Goal: Information Seeking & Learning: Learn about a topic

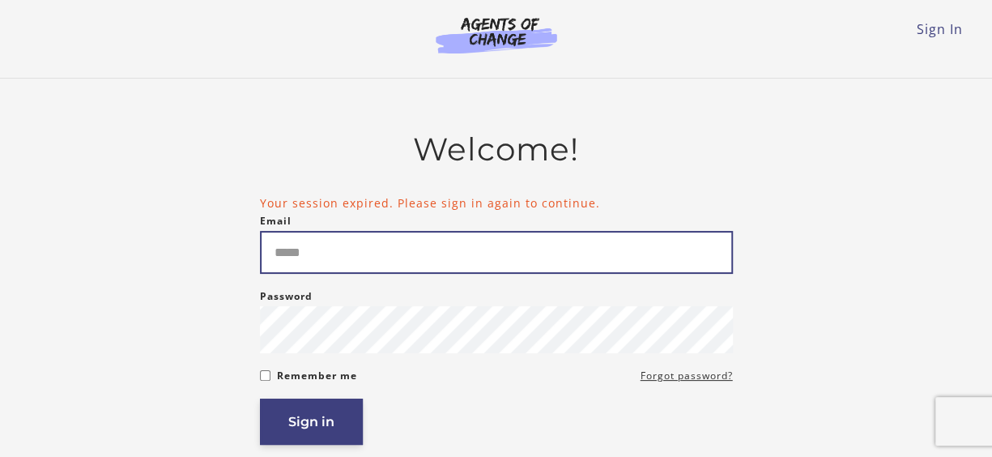
type input "**********"
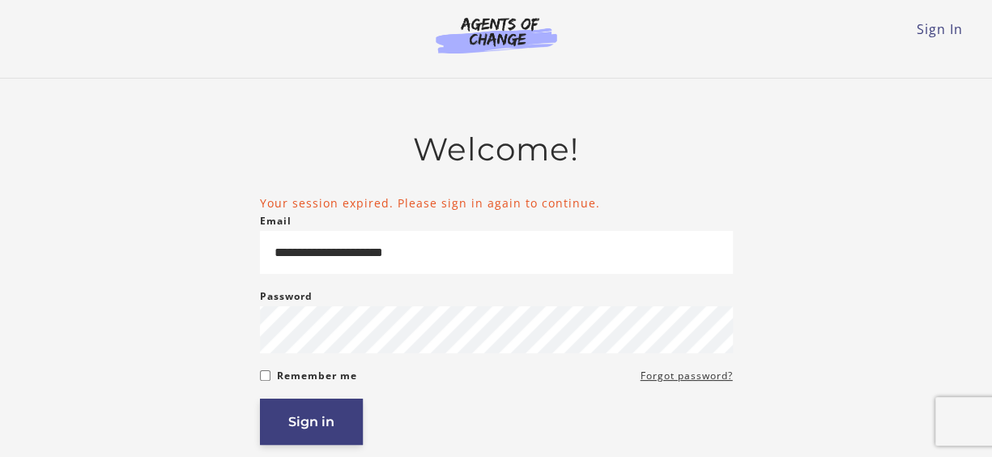
click at [327, 429] on button "Sign in" at bounding box center [311, 422] width 103 height 46
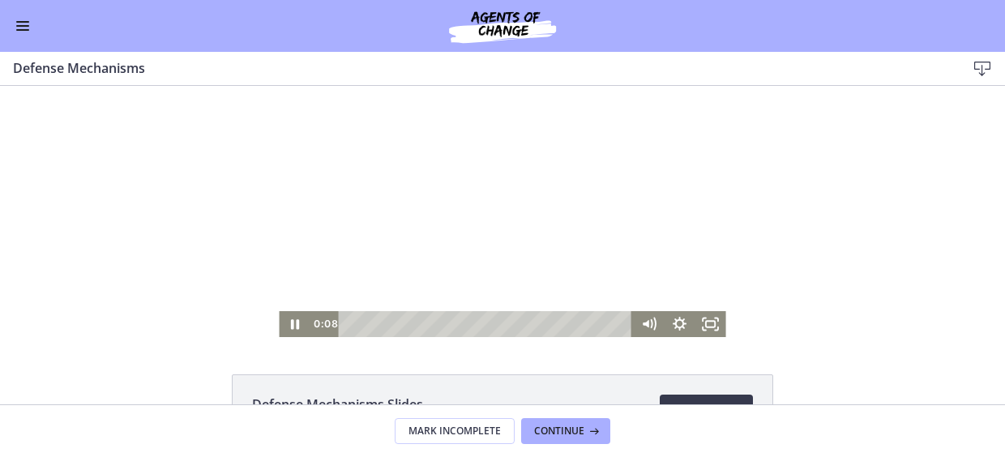
click at [446, 276] on div at bounding box center [502, 211] width 446 height 251
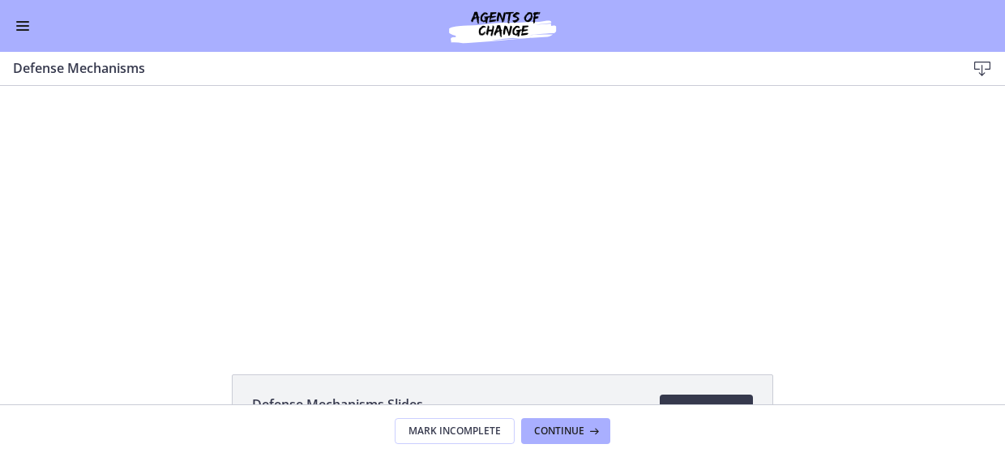
click at [21, 30] on span "Enable menu" at bounding box center [22, 30] width 13 height 2
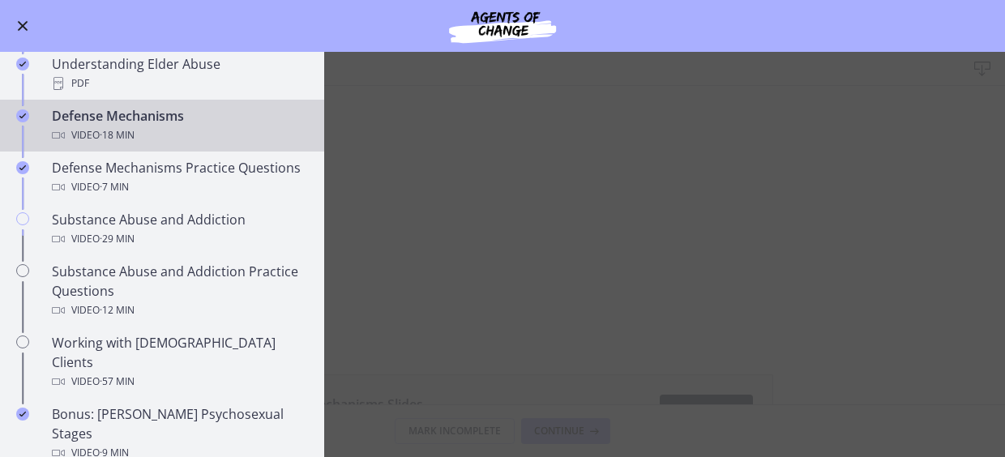
scroll to position [846, 0]
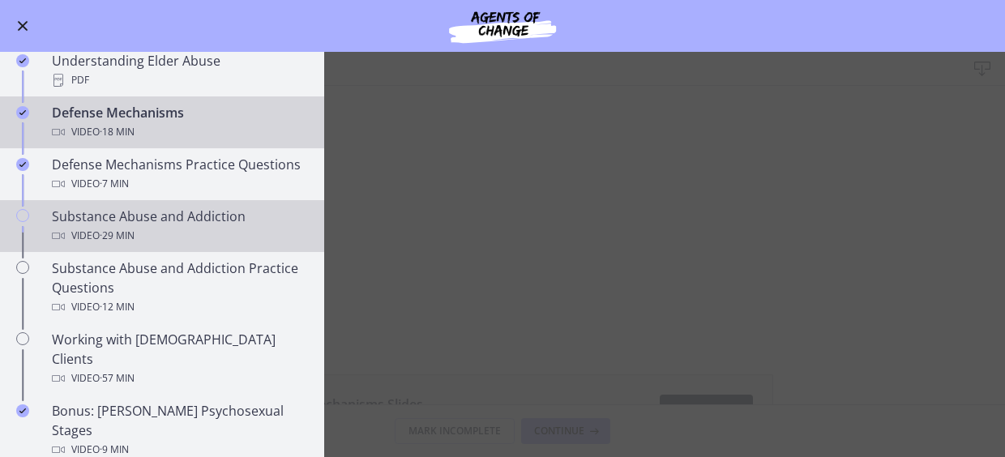
click at [159, 219] on div "Substance Abuse and Addiction Video · 29 min" at bounding box center [178, 226] width 253 height 39
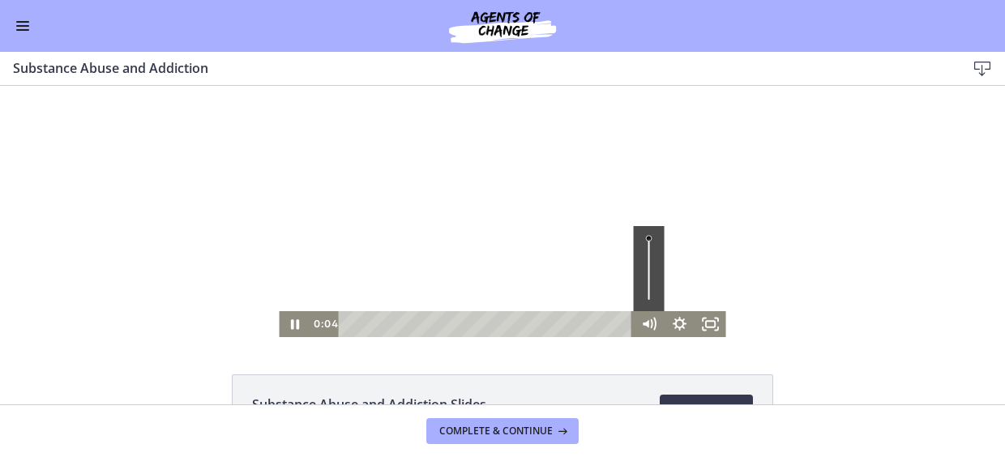
click at [642, 258] on div "Volume" at bounding box center [649, 268] width 31 height 85
click at [639, 268] on div "Volume" at bounding box center [649, 268] width 31 height 85
click at [640, 281] on div "Volume" at bounding box center [649, 268] width 31 height 85
click at [702, 327] on icon "Fullscreen" at bounding box center [710, 324] width 31 height 26
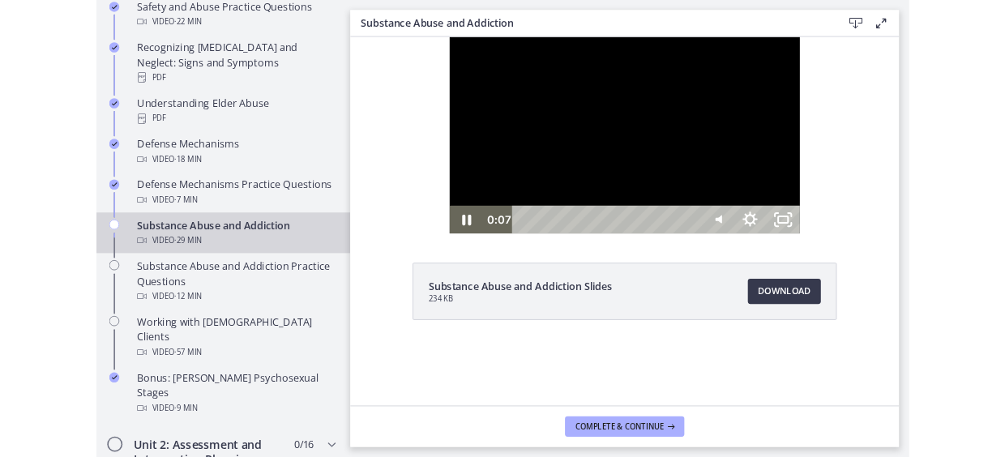
scroll to position [849, 0]
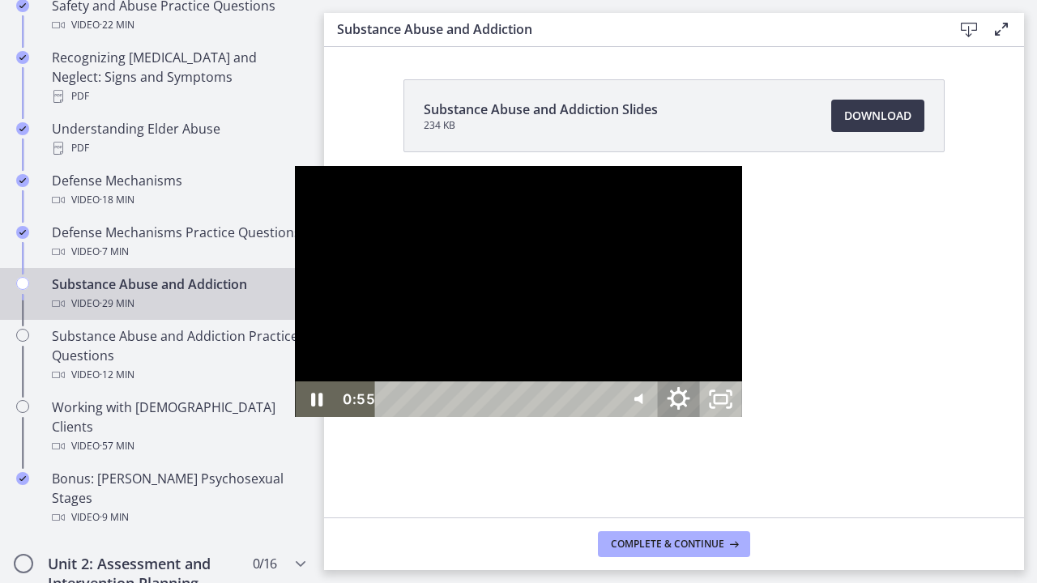
click at [703, 421] on icon "Show settings menu" at bounding box center [678, 399] width 50 height 43
click at [741, 399] on div at bounding box center [518, 291] width 446 height 251
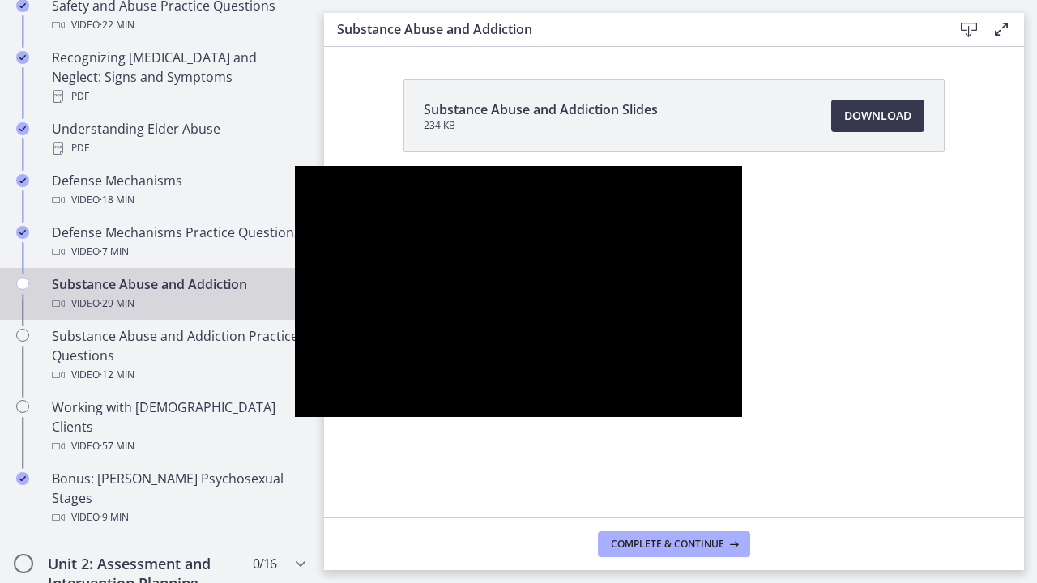
click at [714, 323] on div at bounding box center [518, 291] width 446 height 251
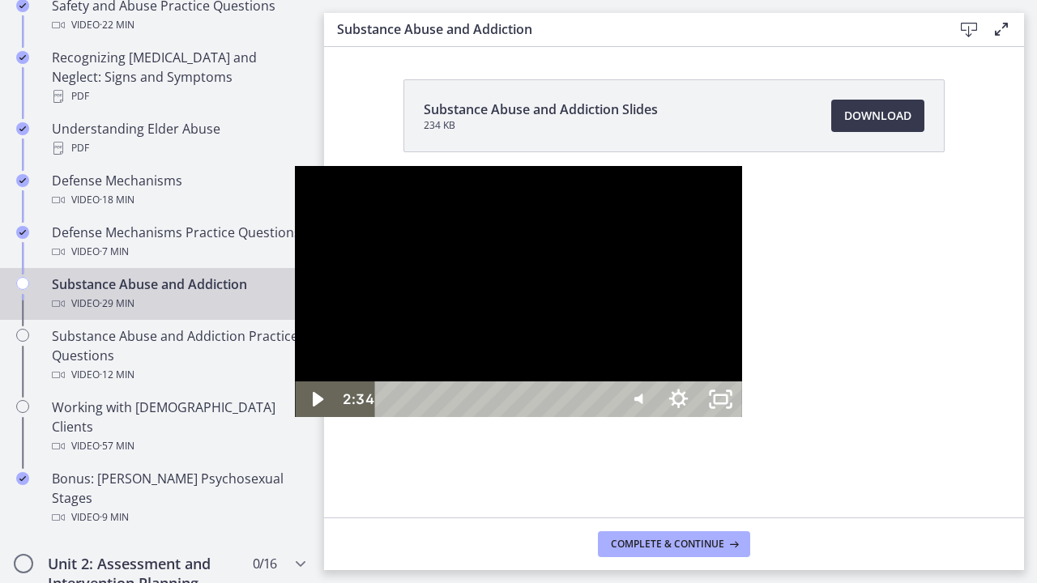
click at [575, 353] on div at bounding box center [518, 291] width 446 height 251
click at [497, 377] on div at bounding box center [518, 291] width 446 height 251
click at [536, 340] on div at bounding box center [518, 291] width 446 height 251
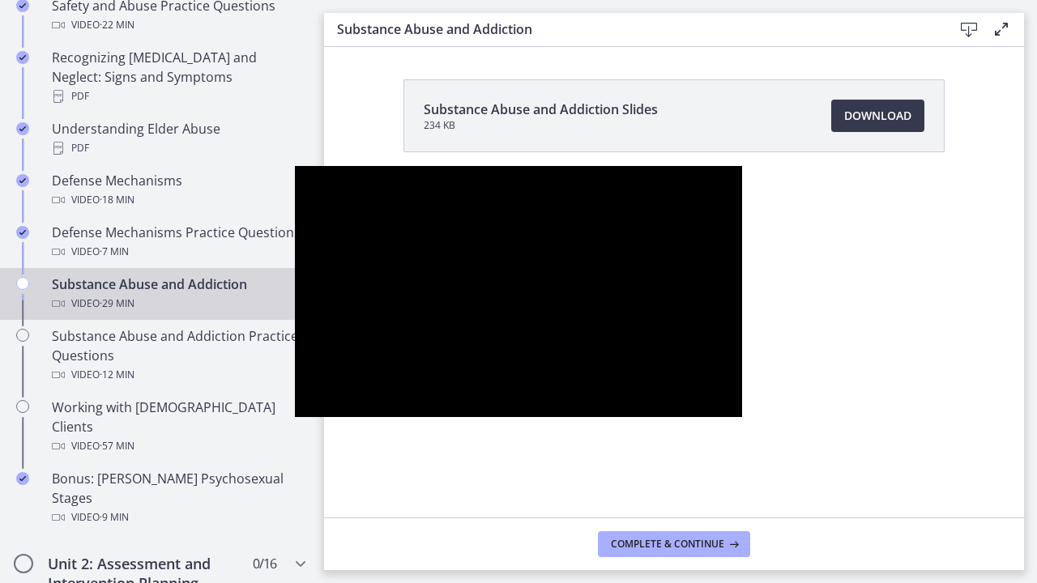
click at [536, 340] on div at bounding box center [518, 291] width 446 height 251
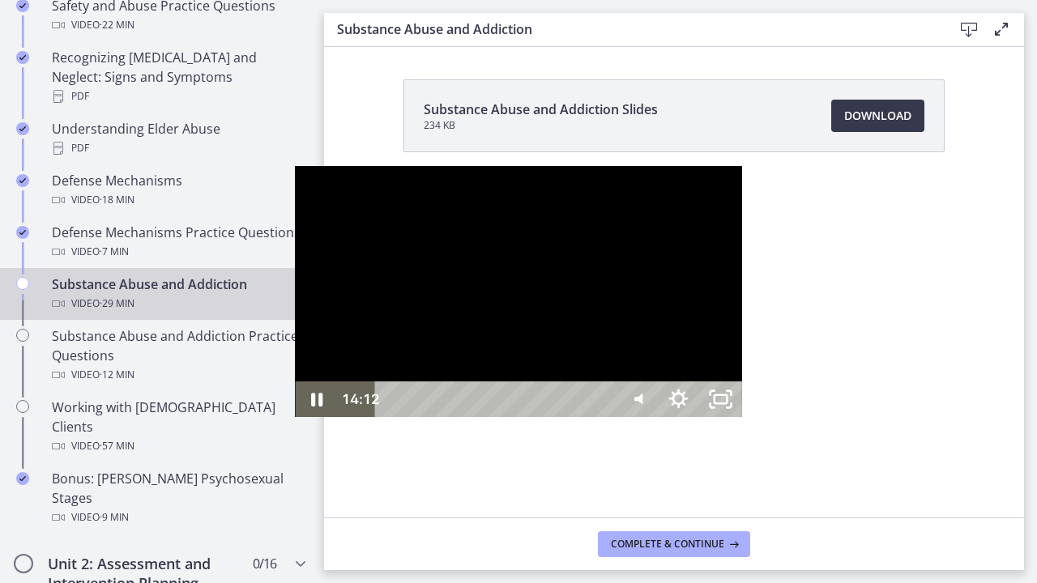
click at [598, 343] on div at bounding box center [518, 291] width 446 height 251
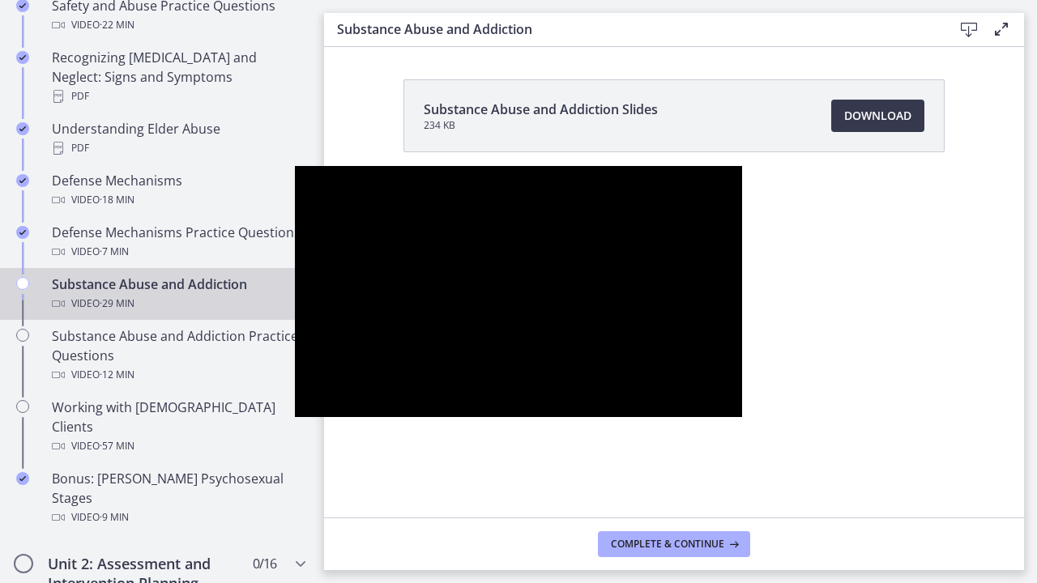
click at [598, 343] on div at bounding box center [518, 291] width 446 height 251
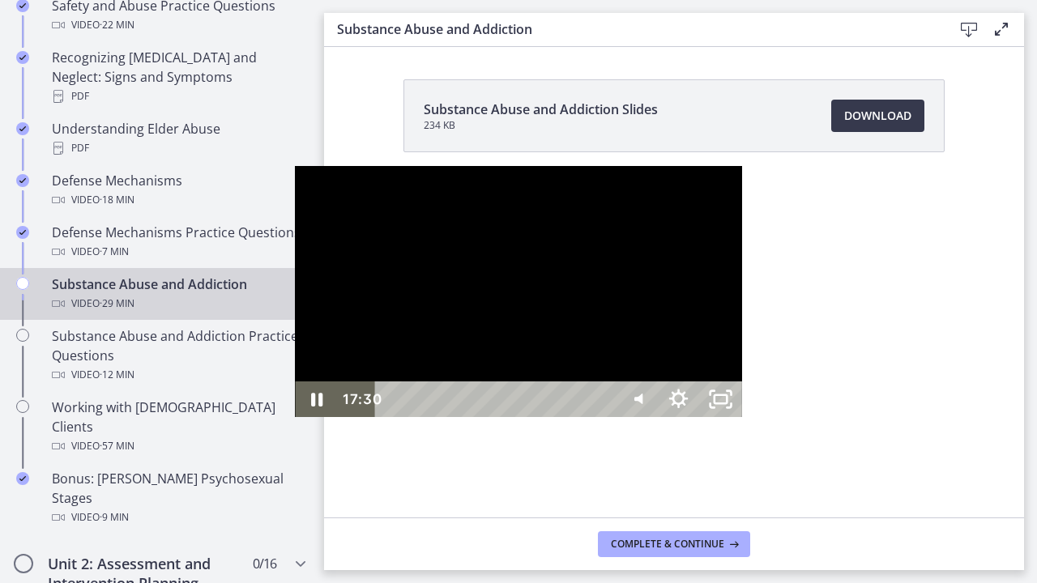
click at [459, 305] on div at bounding box center [518, 291] width 446 height 251
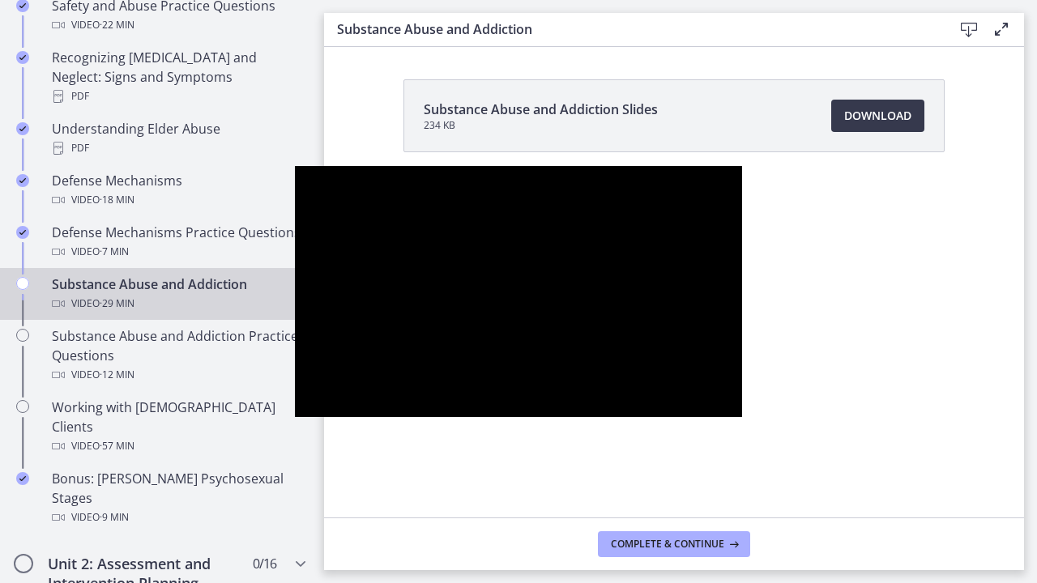
click at [459, 305] on div at bounding box center [518, 291] width 446 height 251
click at [636, 382] on div at bounding box center [518, 291] width 446 height 251
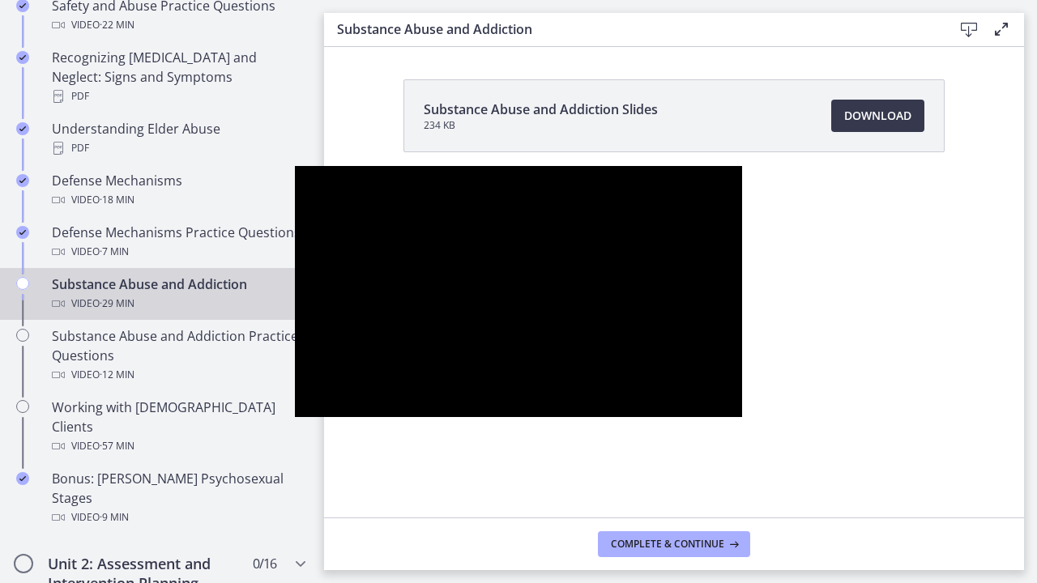
click at [636, 382] on div at bounding box center [518, 291] width 446 height 251
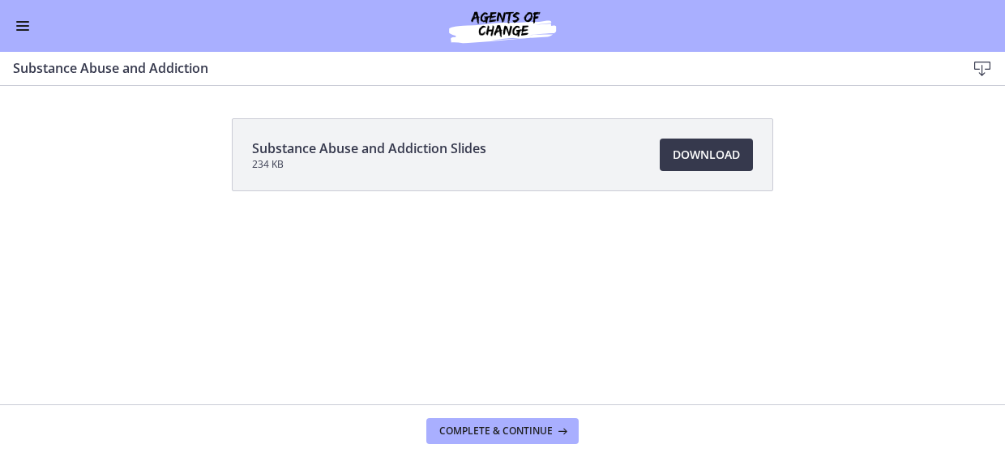
scroll to position [846, 0]
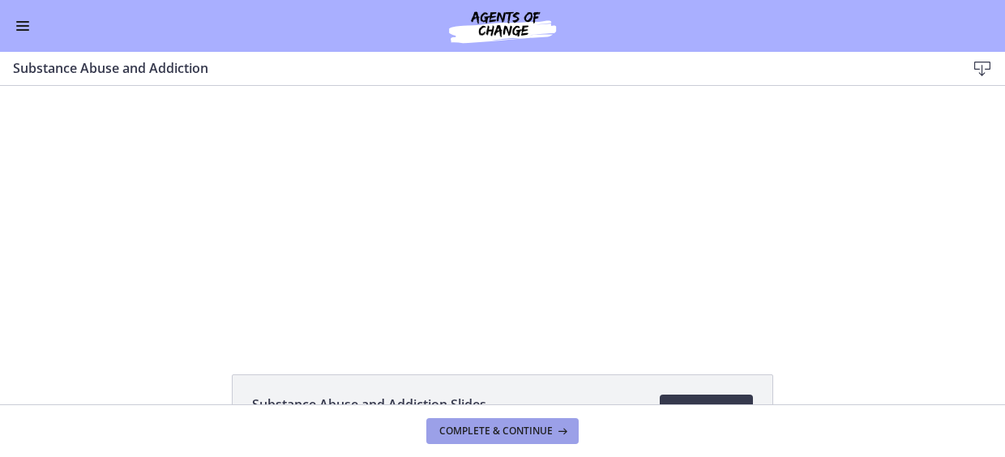
click at [508, 425] on span "Complete & continue" at bounding box center [495, 431] width 113 height 13
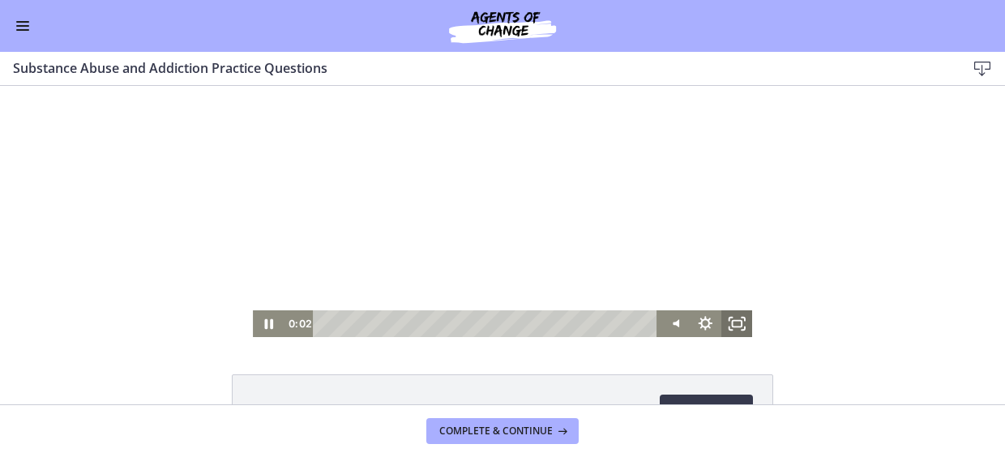
click at [736, 331] on icon "Fullscreen" at bounding box center [737, 323] width 32 height 27
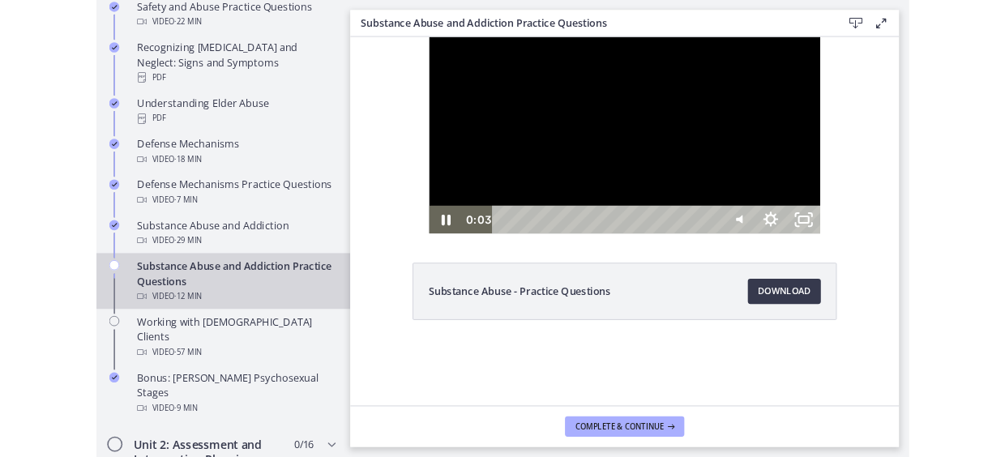
scroll to position [849, 0]
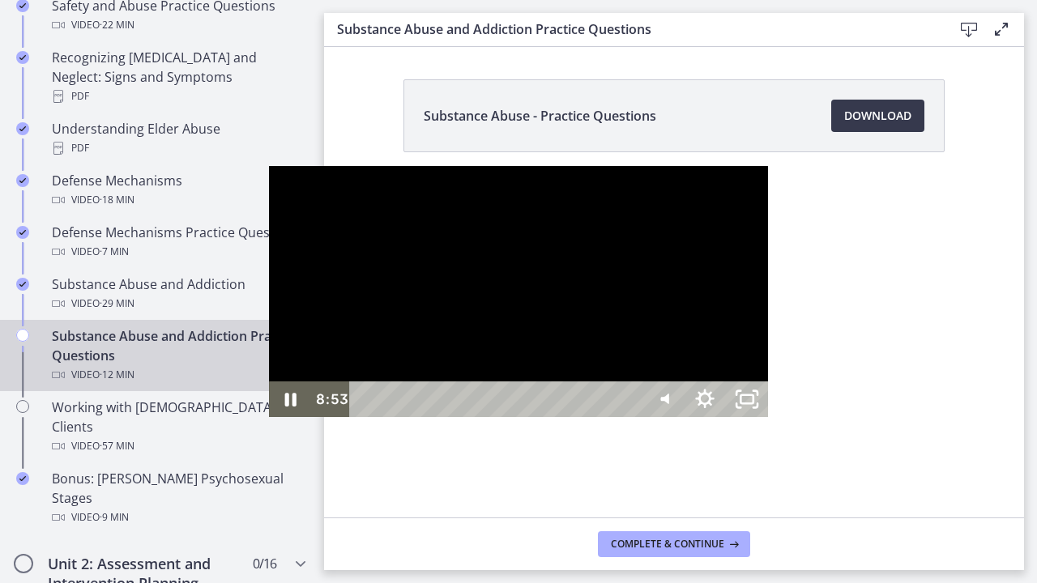
click at [578, 296] on div at bounding box center [518, 291] width 499 height 251
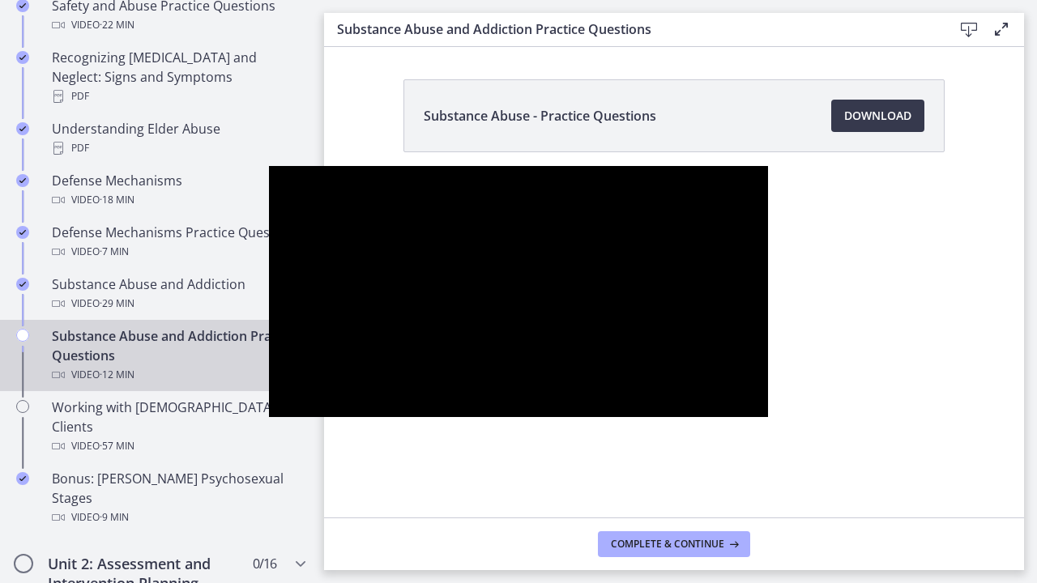
click at [578, 296] on div at bounding box center [518, 291] width 499 height 251
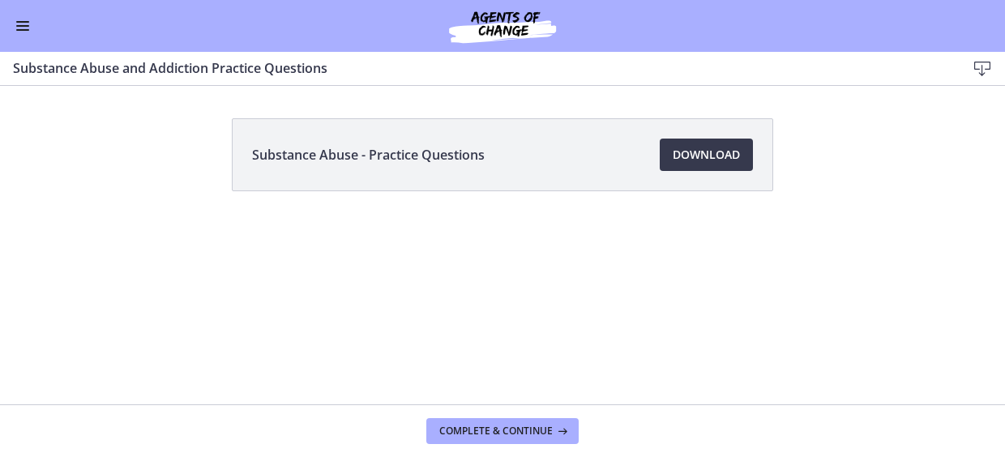
scroll to position [846, 0]
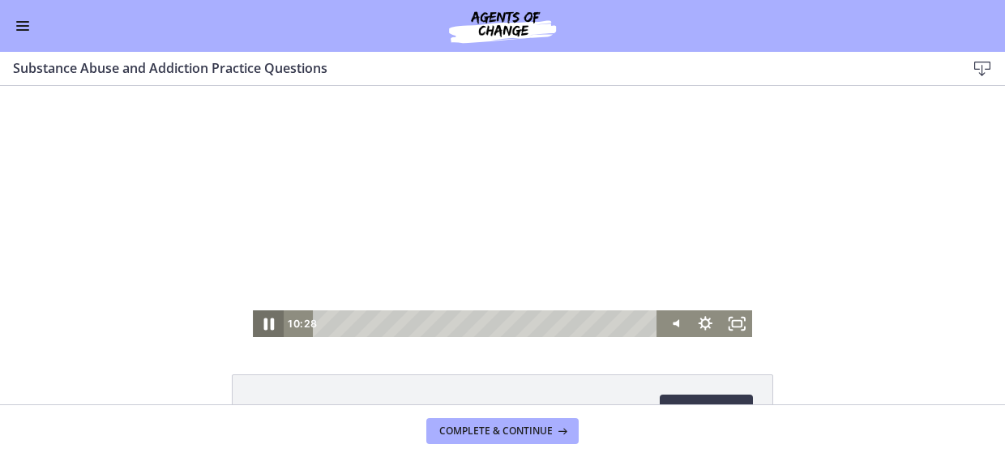
click at [262, 327] on icon "Pause" at bounding box center [268, 324] width 37 height 32
click at [265, 327] on icon "Play Video" at bounding box center [270, 323] width 10 height 13
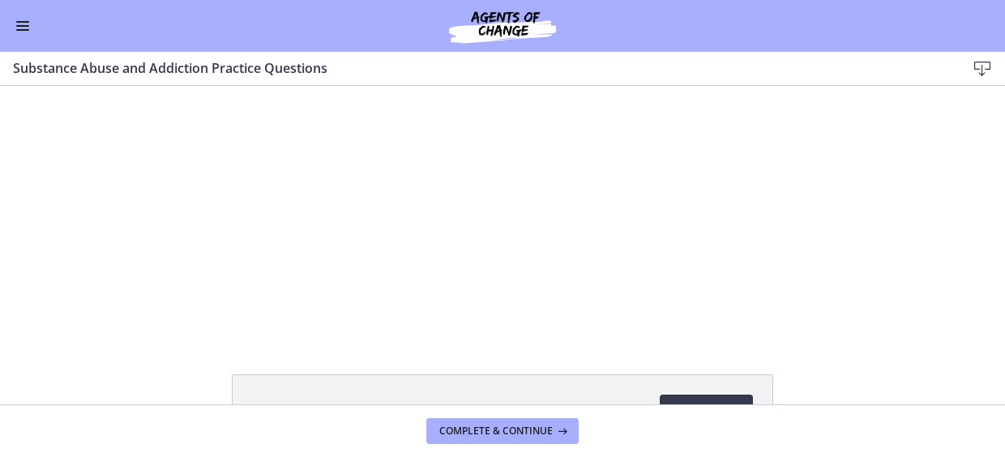
click at [149, 339] on div "Substance Abuse - Practice Questions Download Opens in a new window" at bounding box center [502, 245] width 1005 height 318
click at [525, 428] on span "Complete & continue" at bounding box center [495, 431] width 113 height 13
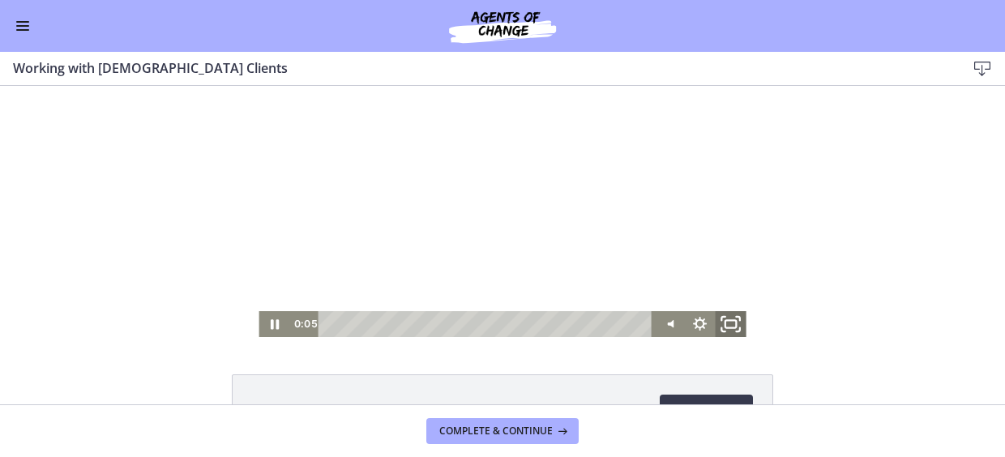
click at [731, 322] on icon "Fullscreen" at bounding box center [730, 324] width 37 height 31
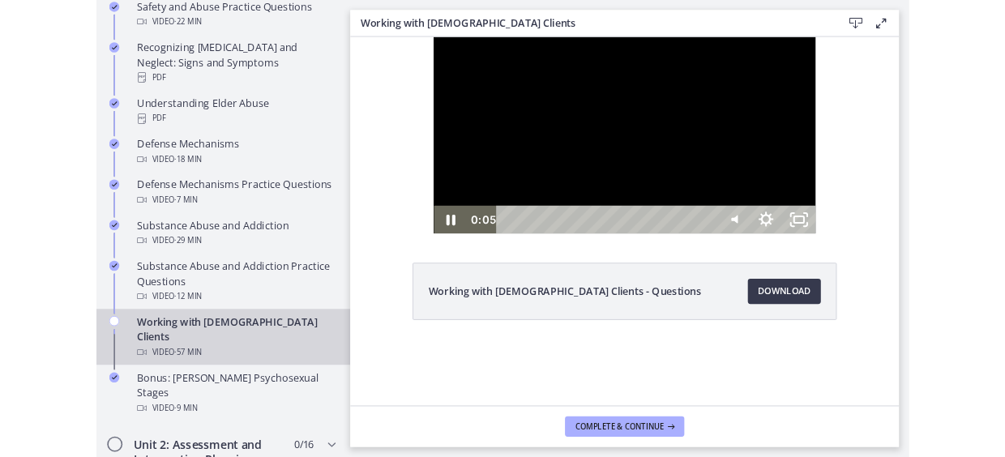
scroll to position [849, 0]
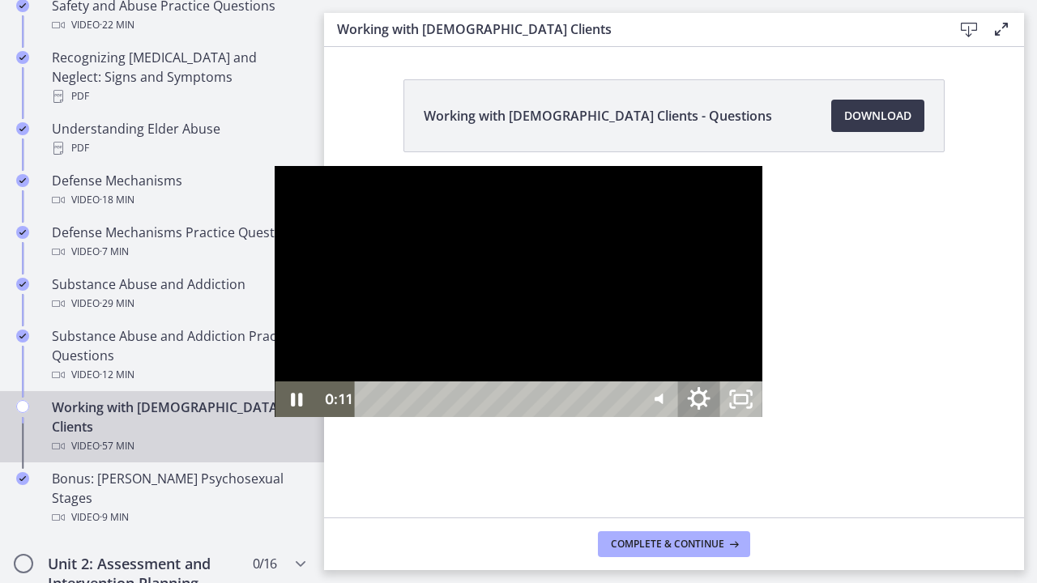
click at [723, 421] on icon "Show settings menu" at bounding box center [698, 399] width 50 height 43
click at [752, 346] on span "1.25x" at bounding box center [725, 328] width 53 height 36
click at [762, 275] on label "1.5x" at bounding box center [678, 256] width 169 height 37
click at [271, 421] on icon "Pause" at bounding box center [296, 399] width 50 height 43
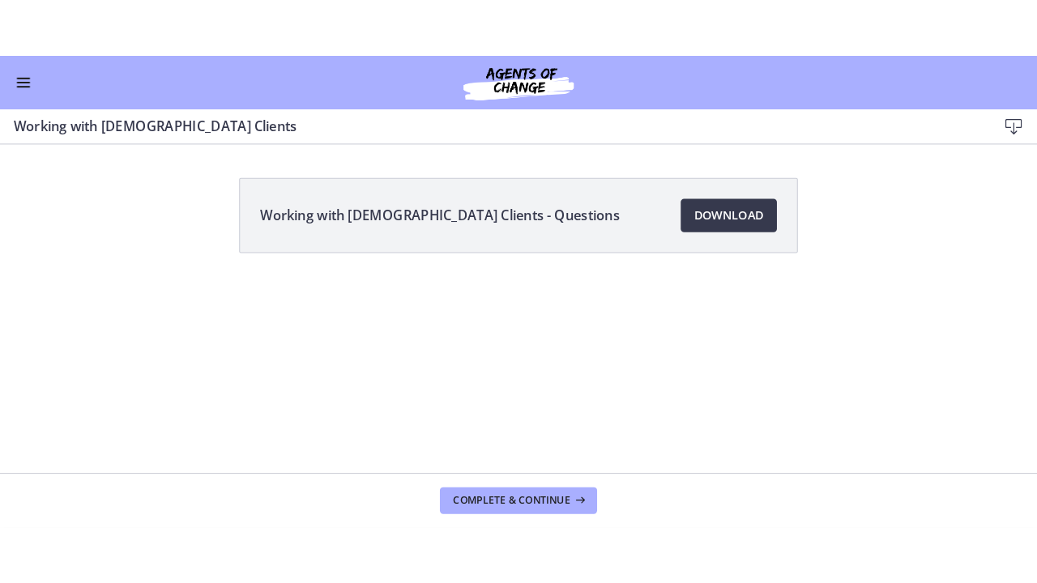
scroll to position [846, 0]
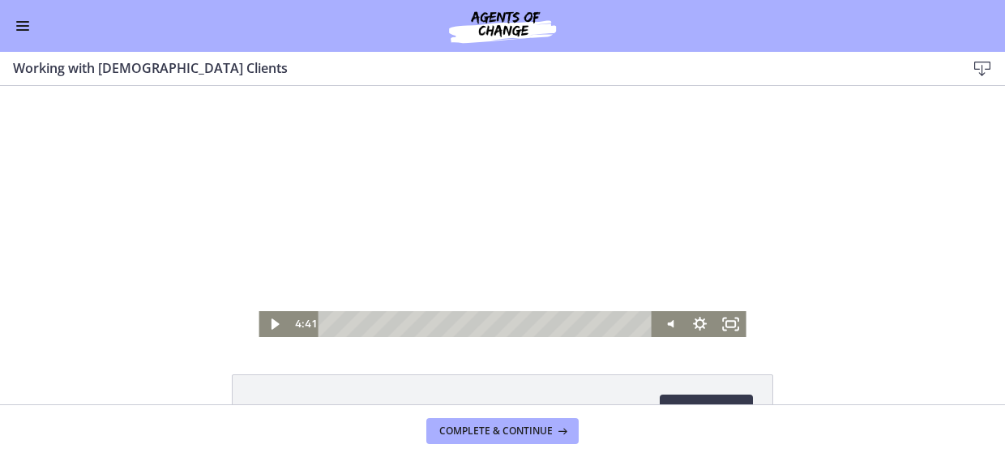
click at [511, 264] on div at bounding box center [501, 211] width 487 height 251
click at [723, 324] on icon "Fullscreen" at bounding box center [730, 324] width 37 height 31
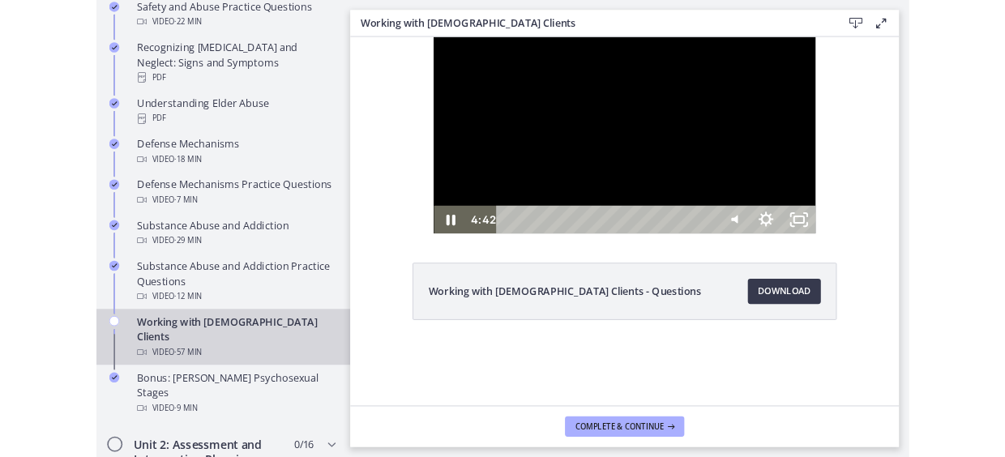
scroll to position [849, 0]
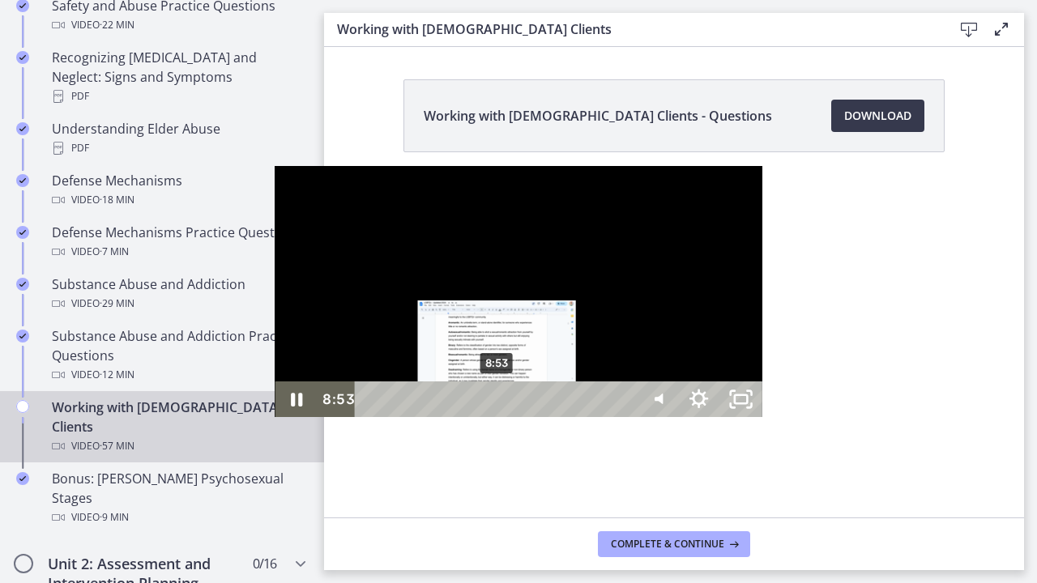
click at [371, 417] on div "8:53" at bounding box center [498, 400] width 254 height 36
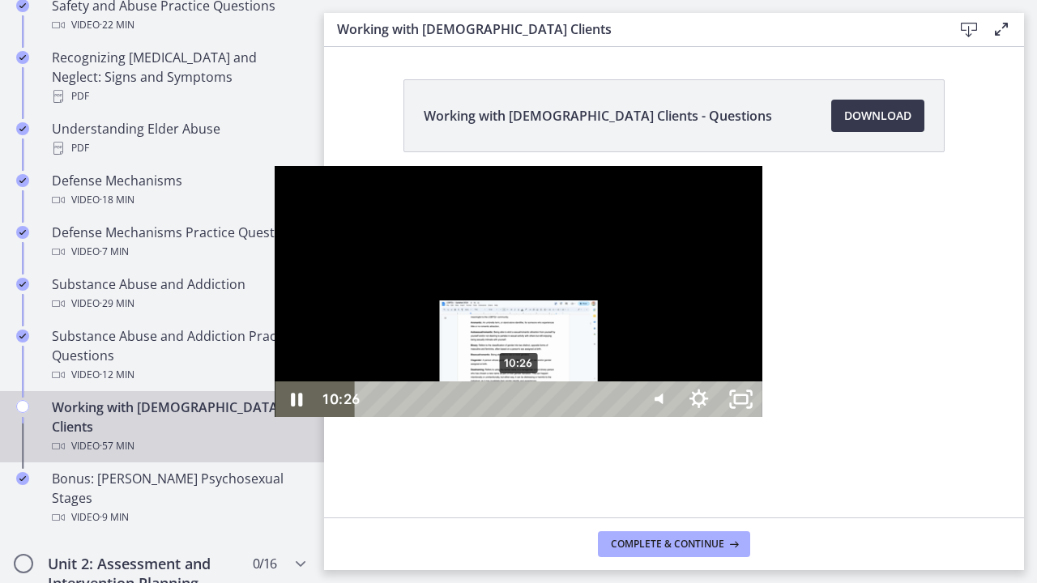
click at [371, 417] on div "10:26" at bounding box center [498, 400] width 254 height 36
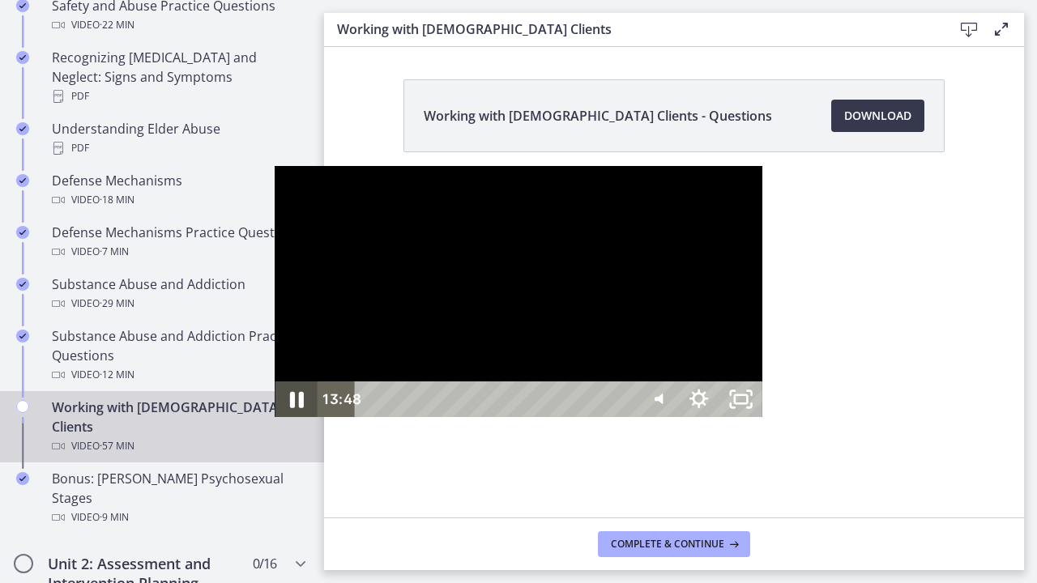
click at [271, 421] on icon "Pause" at bounding box center [296, 399] width 50 height 43
click at [292, 408] on icon "Play Video" at bounding box center [298, 400] width 13 height 18
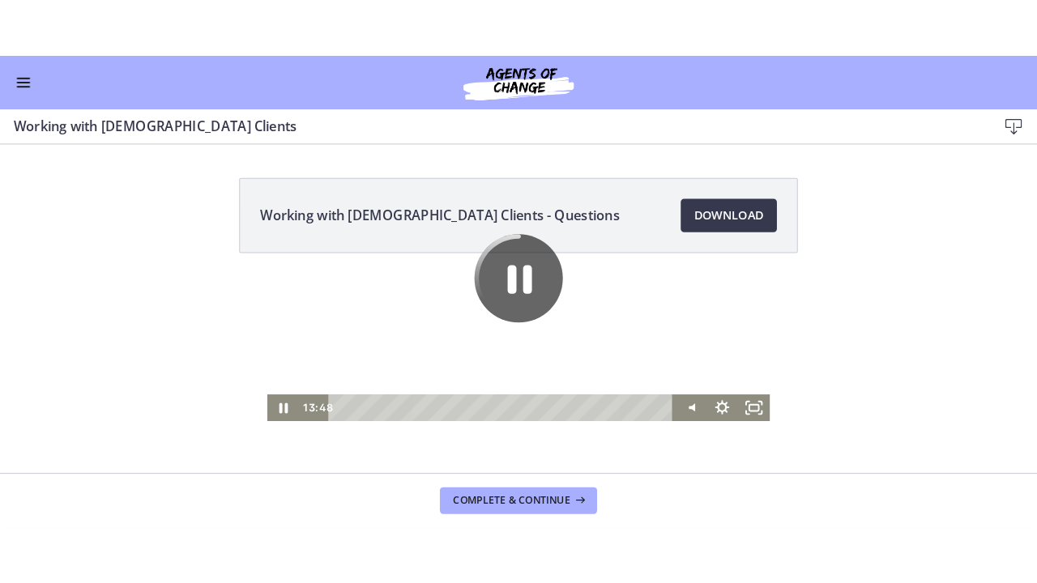
scroll to position [846, 0]
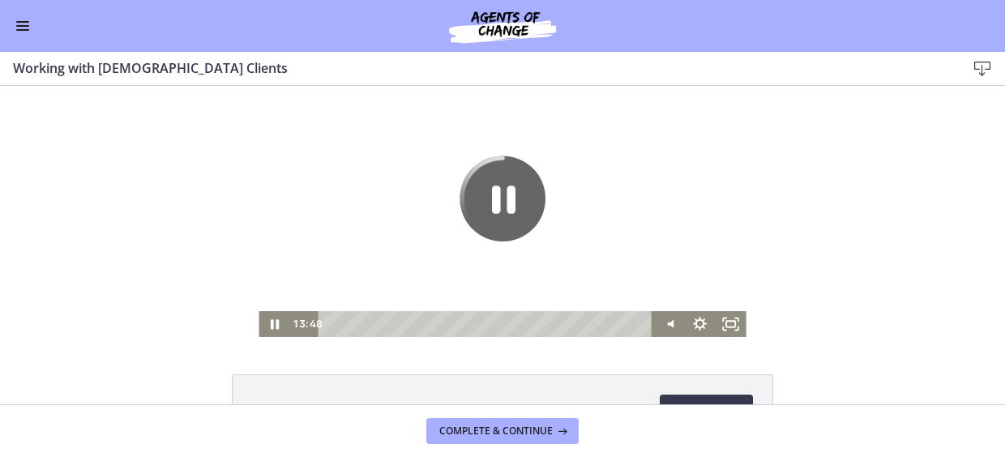
click at [562, 239] on div at bounding box center [501, 211] width 487 height 251
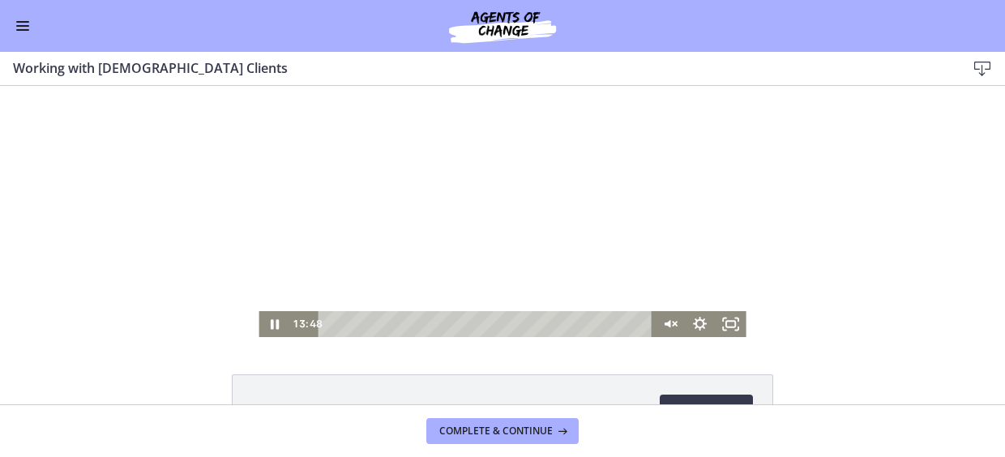
click at [562, 239] on div at bounding box center [501, 211] width 487 height 251
click at [272, 331] on icon "Play Video" at bounding box center [275, 324] width 37 height 31
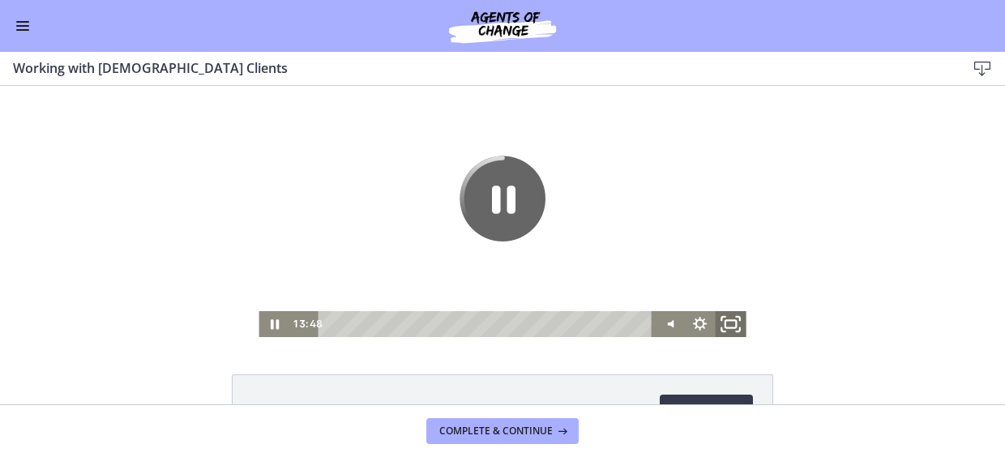
click at [726, 327] on rect "Fullscreen" at bounding box center [730, 323] width 11 height 7
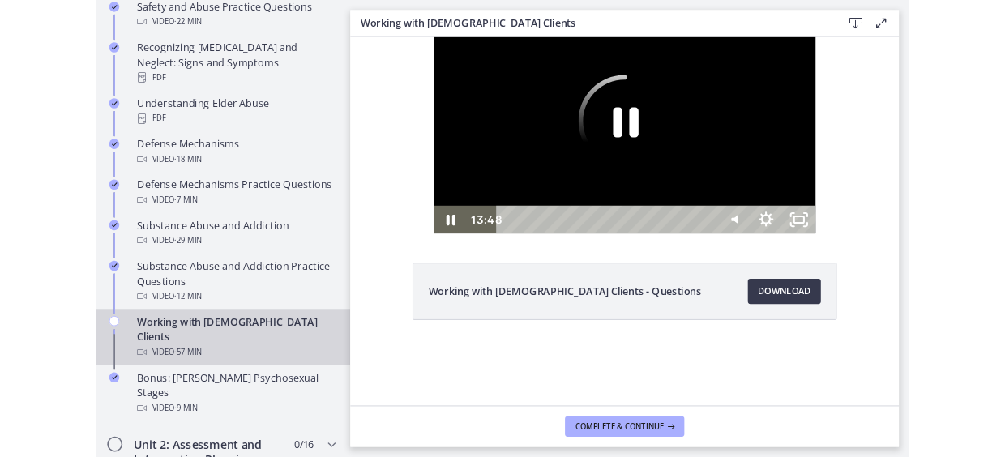
scroll to position [849, 0]
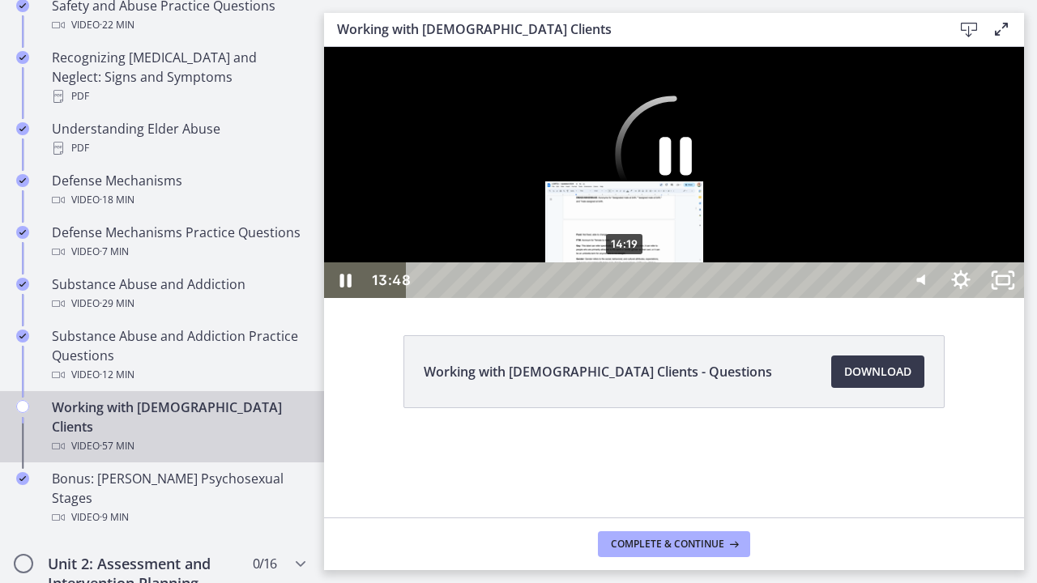
click at [625, 298] on div "14:19" at bounding box center [654, 280] width 466 height 36
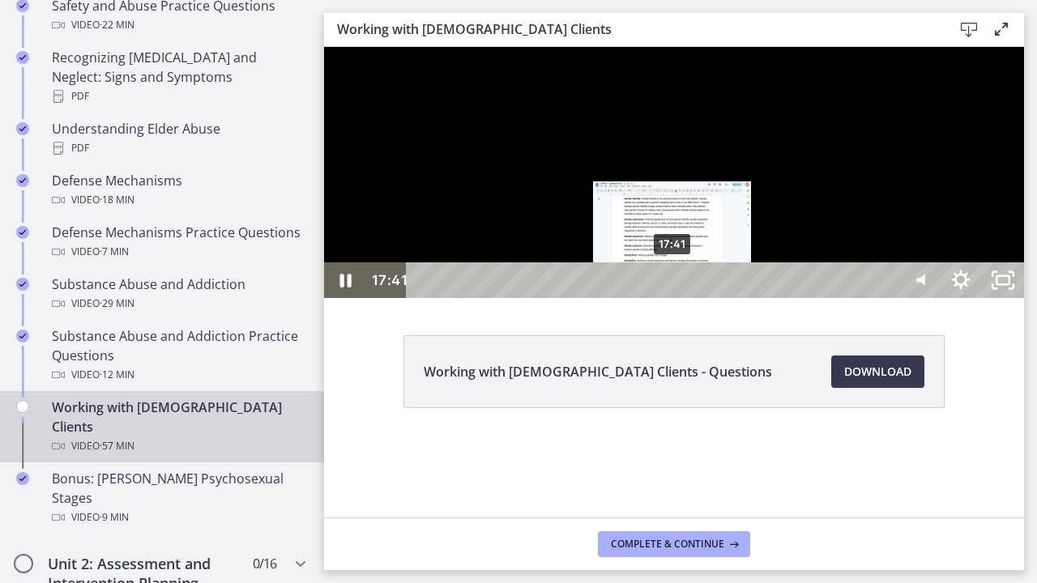
click at [673, 298] on div "17:41" at bounding box center [654, 280] width 466 height 36
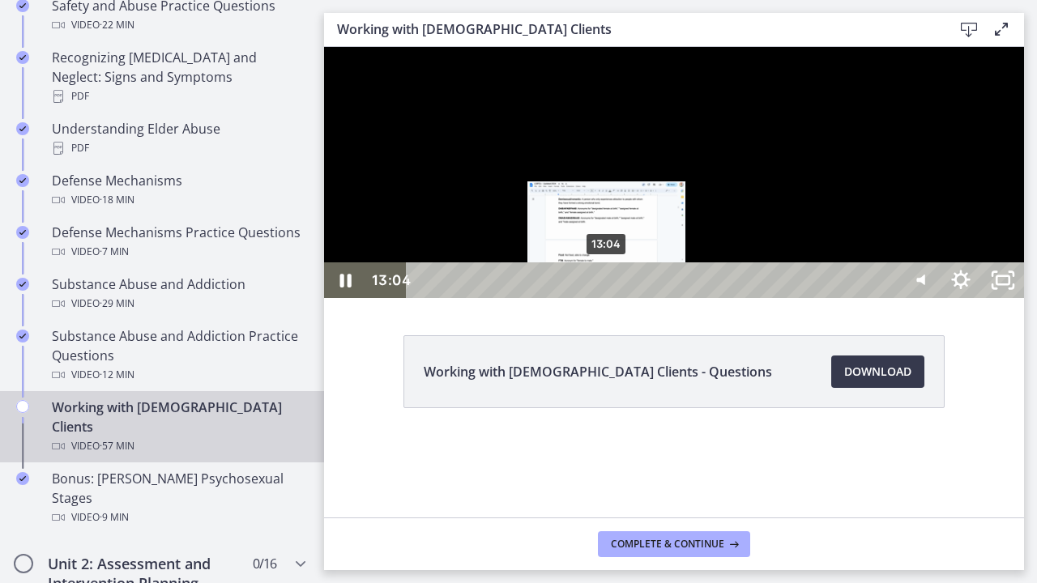
click at [608, 298] on div "13:04" at bounding box center [654, 280] width 466 height 36
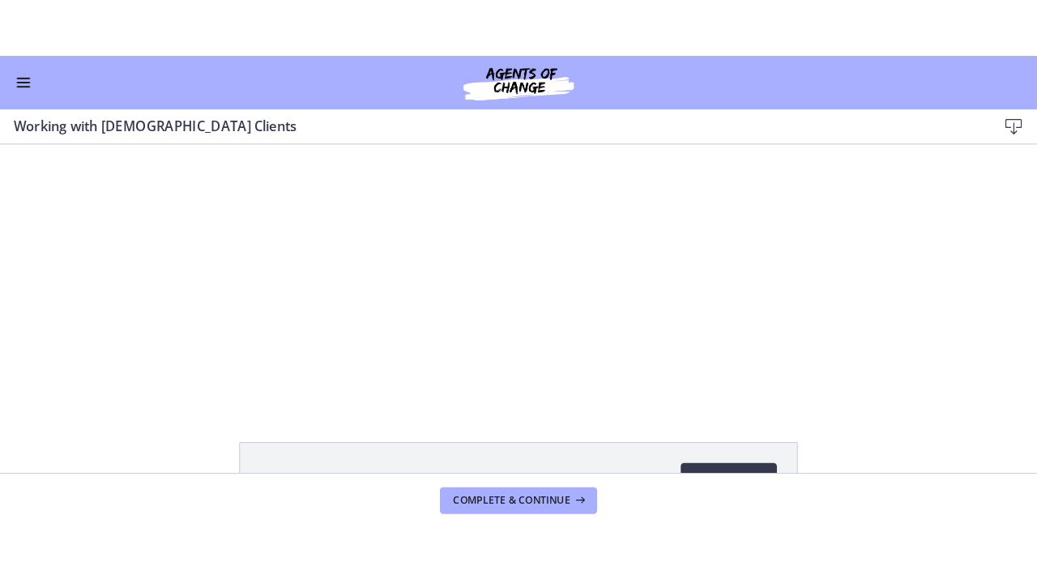
scroll to position [846, 0]
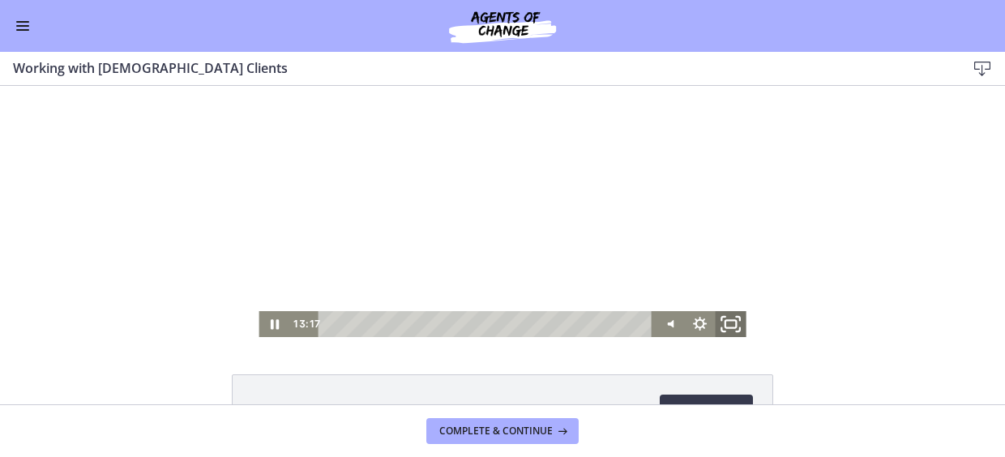
click at [728, 331] on icon "Fullscreen" at bounding box center [730, 324] width 37 height 31
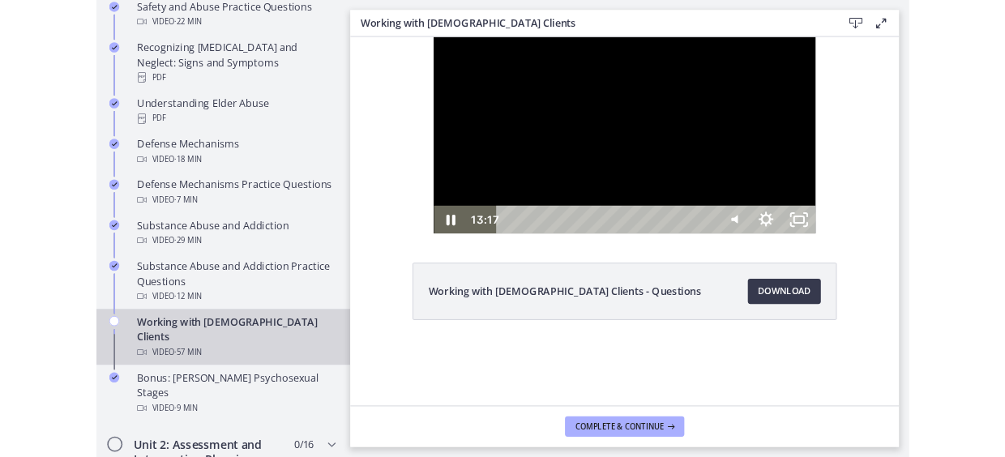
scroll to position [849, 0]
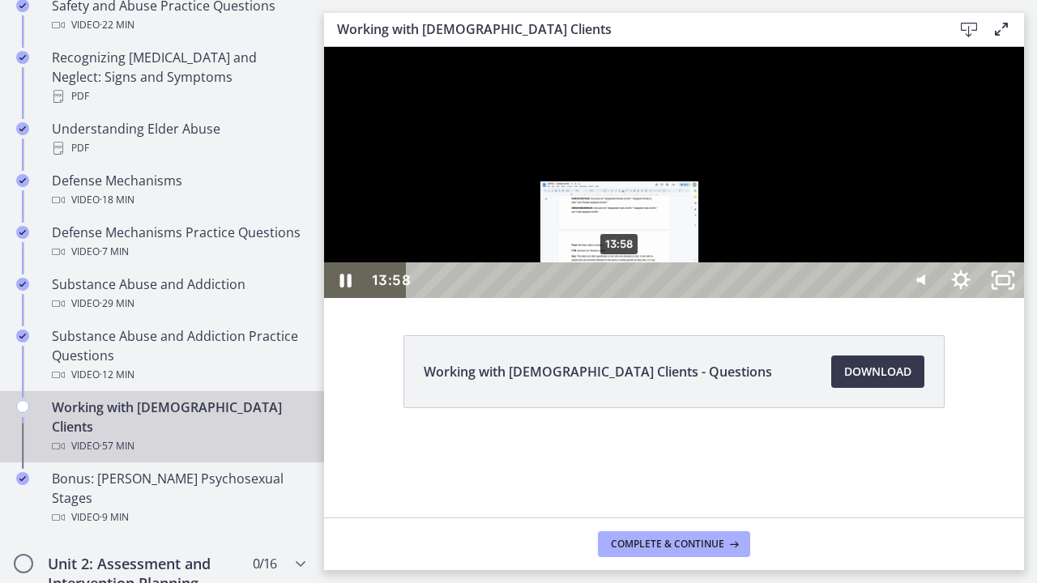
click at [621, 298] on div "13:58" at bounding box center [654, 280] width 466 height 36
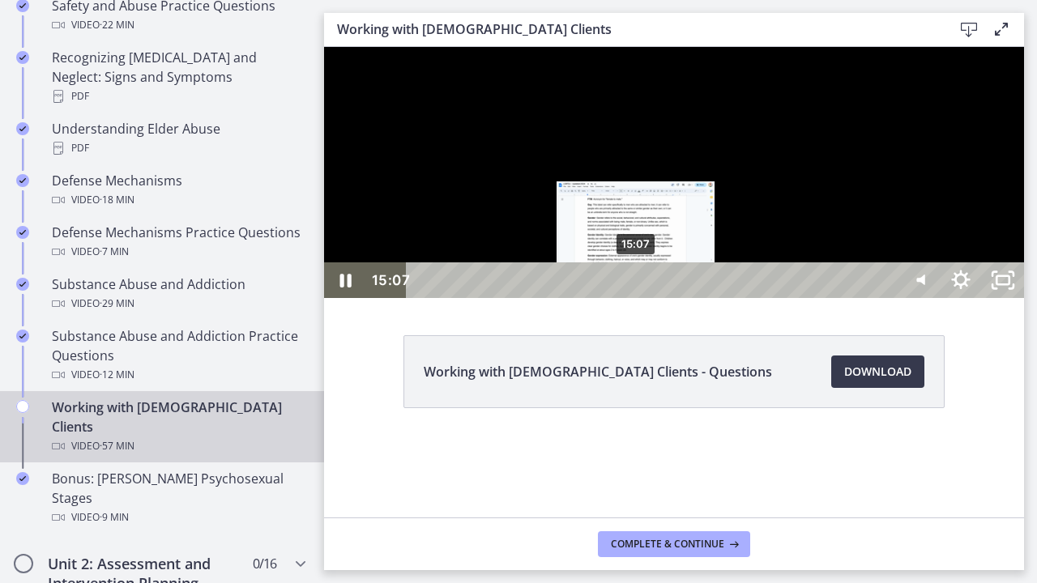
click at [637, 298] on div "15:07" at bounding box center [654, 280] width 466 height 36
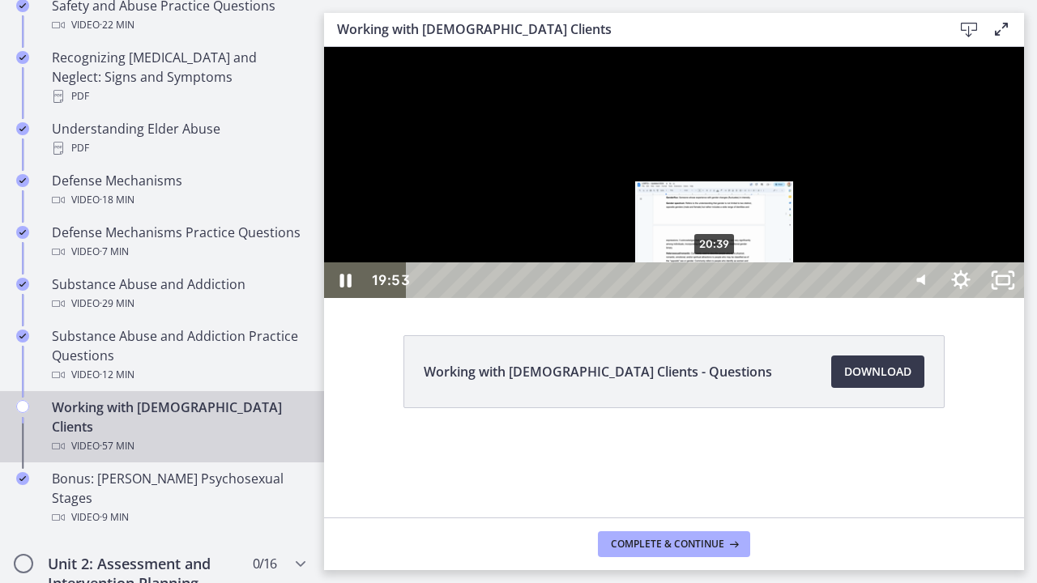
click at [715, 298] on div "20:39" at bounding box center [654, 280] width 466 height 36
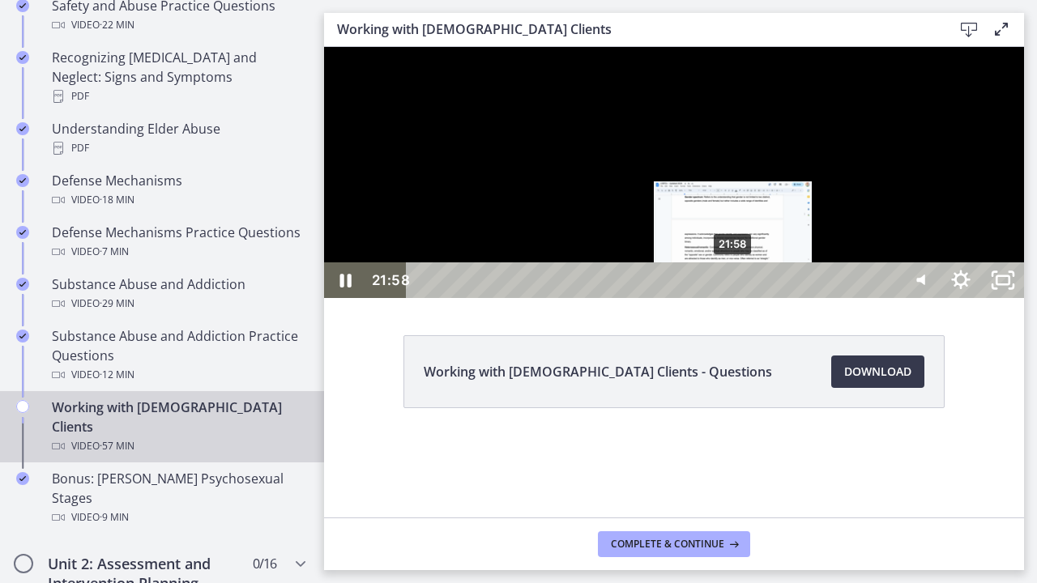
click at [734, 298] on div "21:58" at bounding box center [654, 280] width 466 height 36
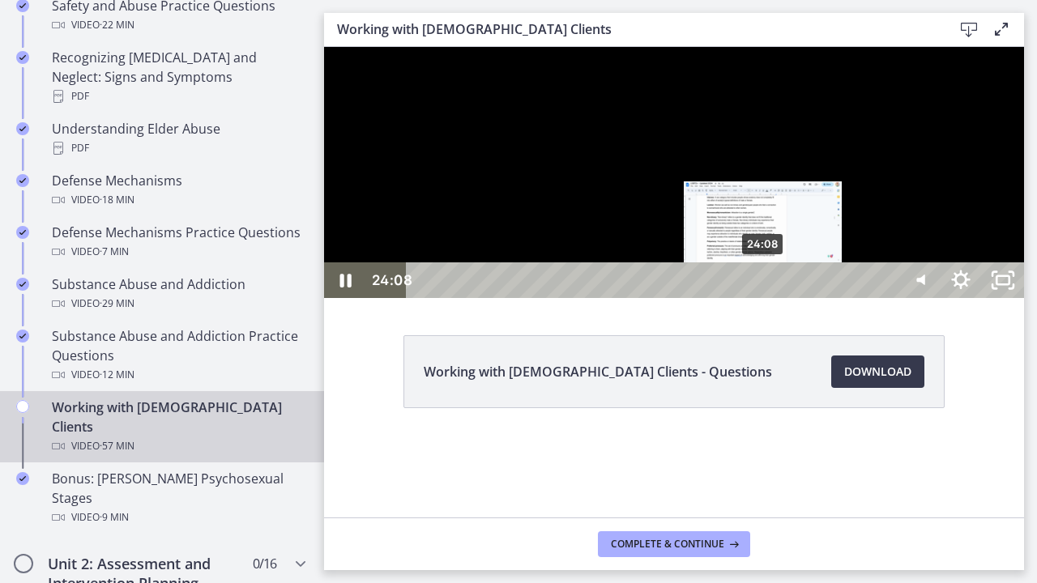
click at [765, 298] on div "24:08" at bounding box center [654, 280] width 466 height 36
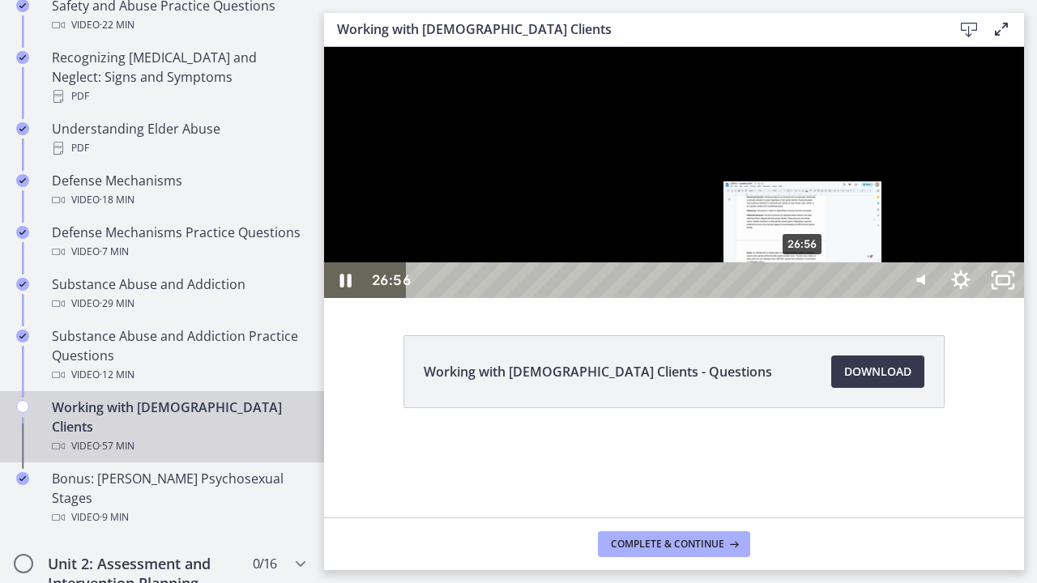
click at [805, 298] on div "26:56" at bounding box center [654, 280] width 466 height 36
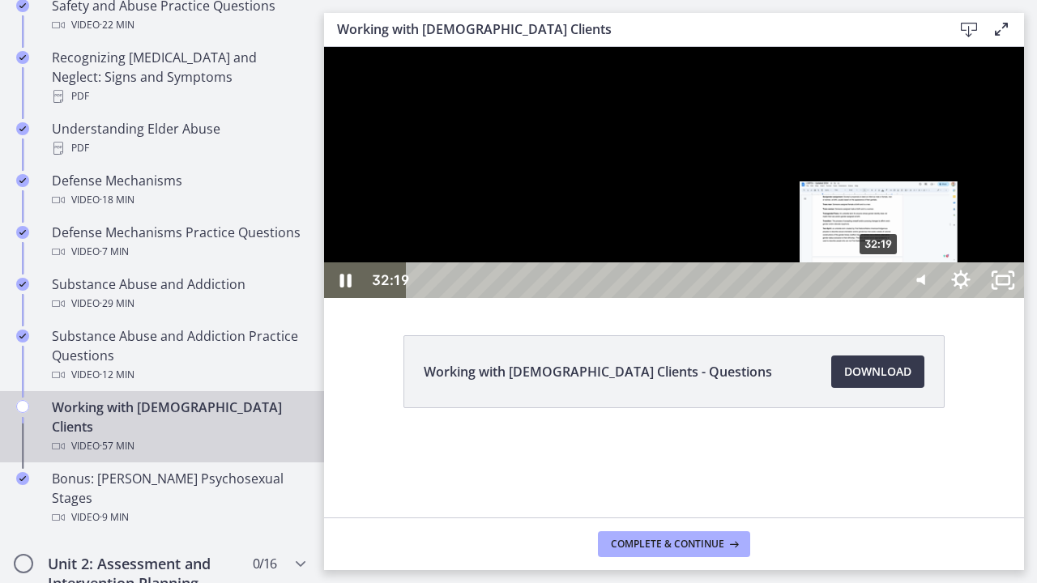
click at [881, 298] on div "32:19" at bounding box center [654, 280] width 466 height 36
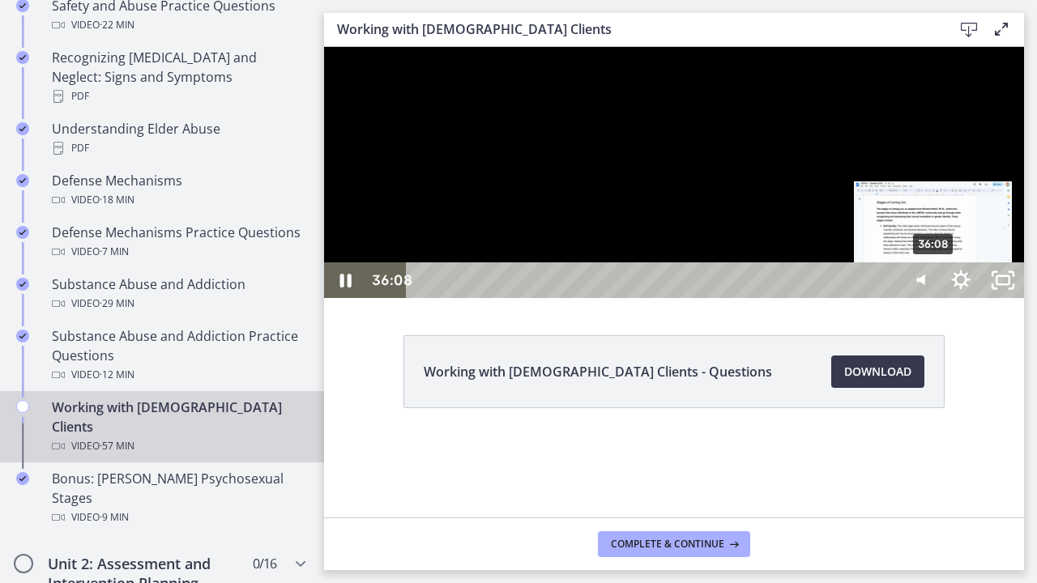
click at [887, 298] on div "36:08" at bounding box center [654, 280] width 466 height 36
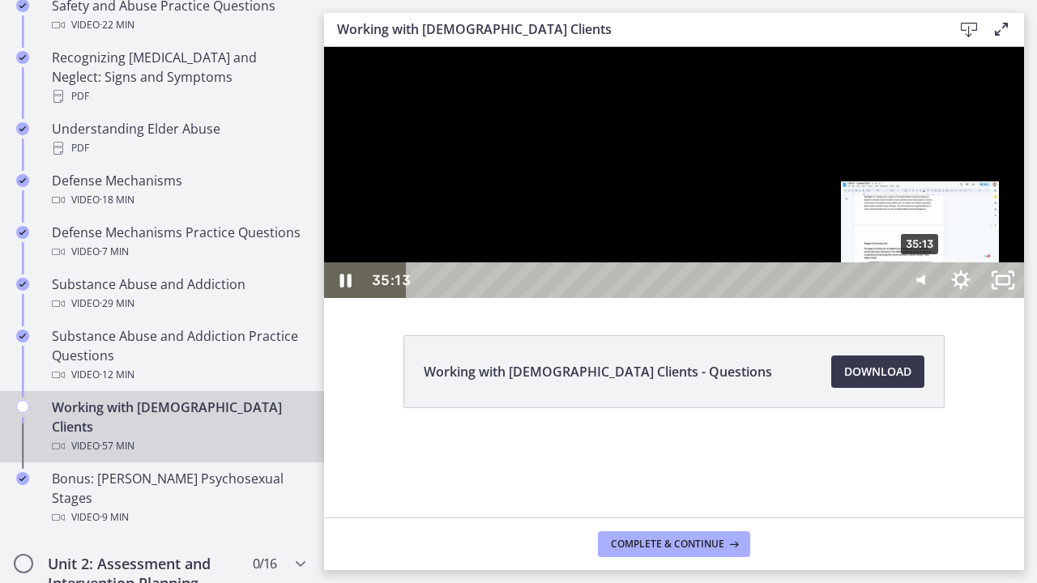
click at [887, 298] on div "35:13" at bounding box center [654, 280] width 466 height 36
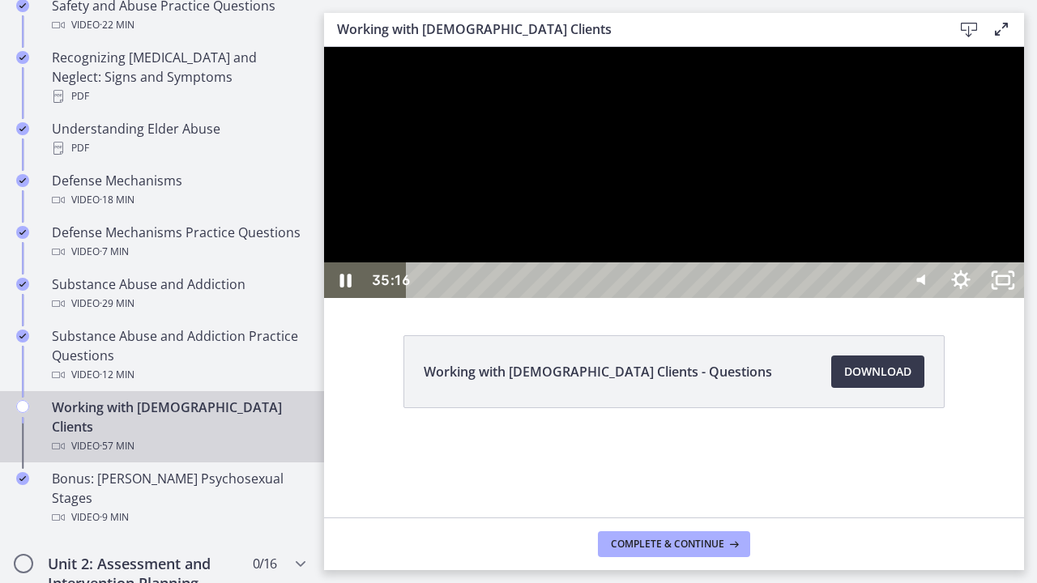
click at [932, 298] on div at bounding box center [674, 172] width 700 height 251
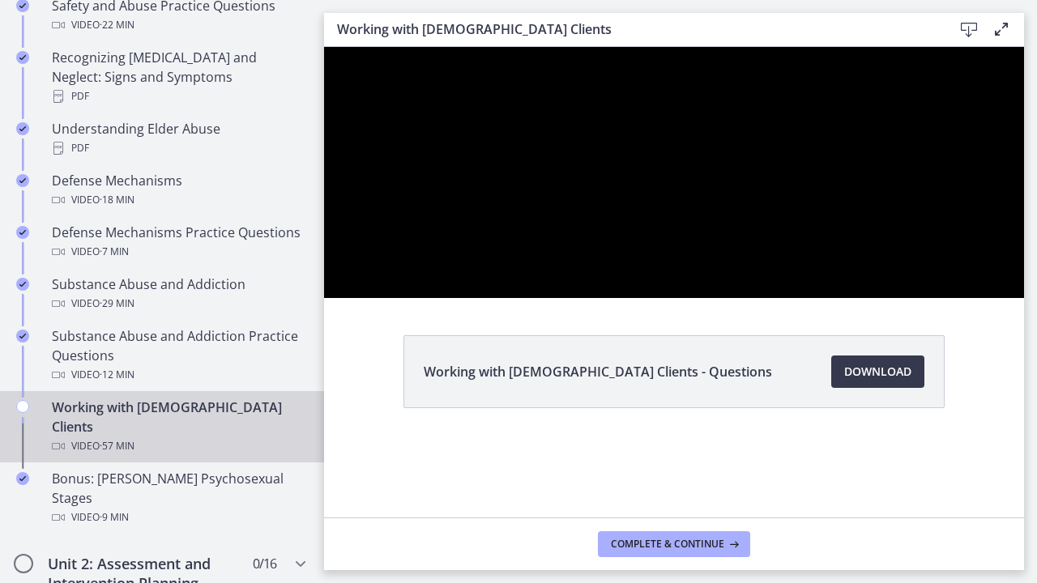
click at [932, 298] on div at bounding box center [674, 172] width 700 height 251
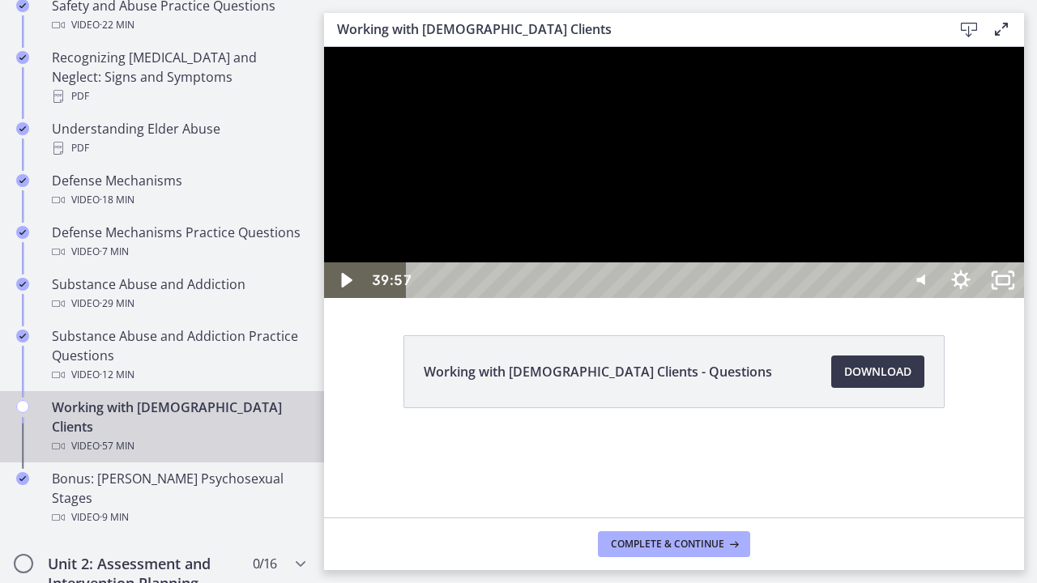
click at [864, 298] on div at bounding box center [674, 172] width 700 height 251
click at [1004, 298] on div at bounding box center [674, 172] width 700 height 251
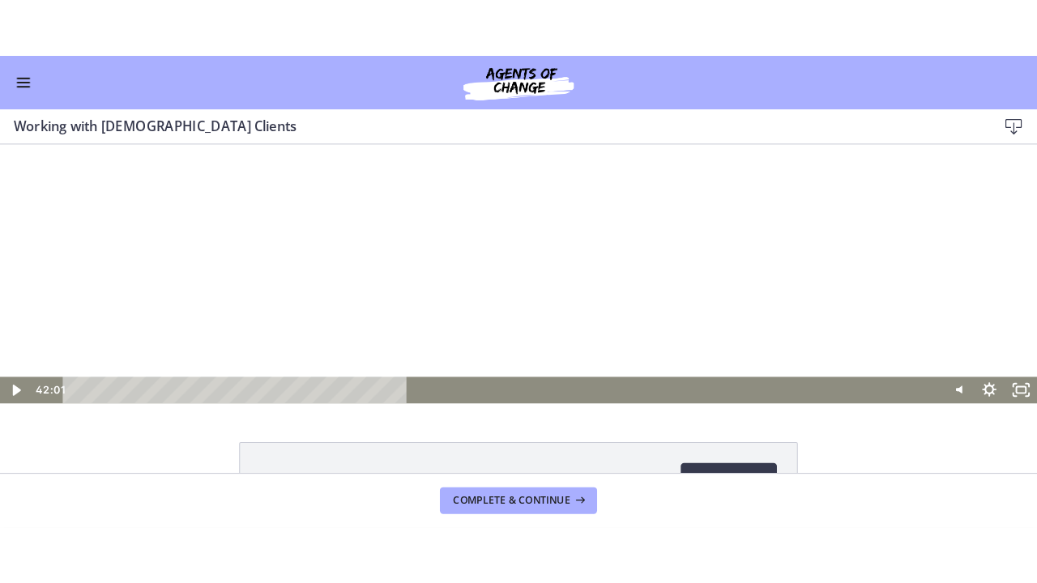
scroll to position [846, 0]
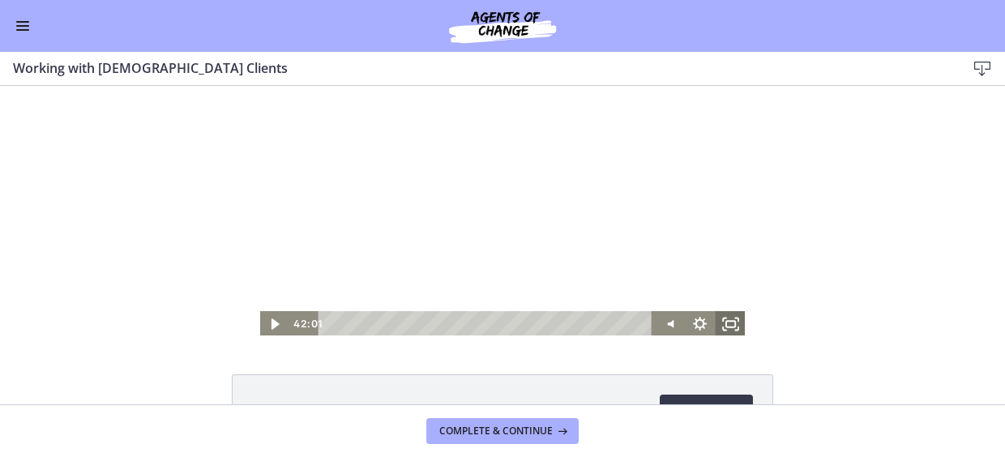
click at [737, 327] on icon "Fullscreen" at bounding box center [730, 324] width 31 height 26
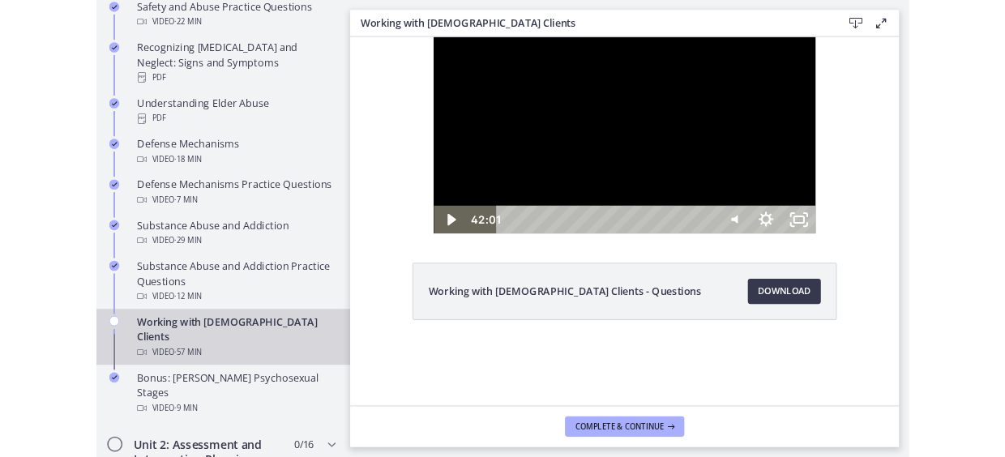
scroll to position [849, 0]
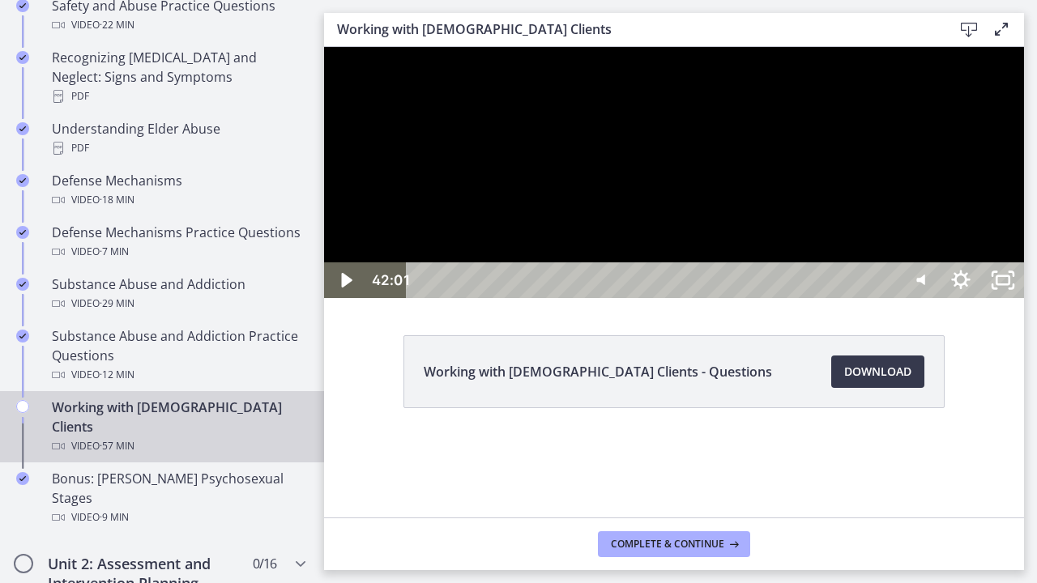
click at [784, 298] on div at bounding box center [674, 172] width 700 height 251
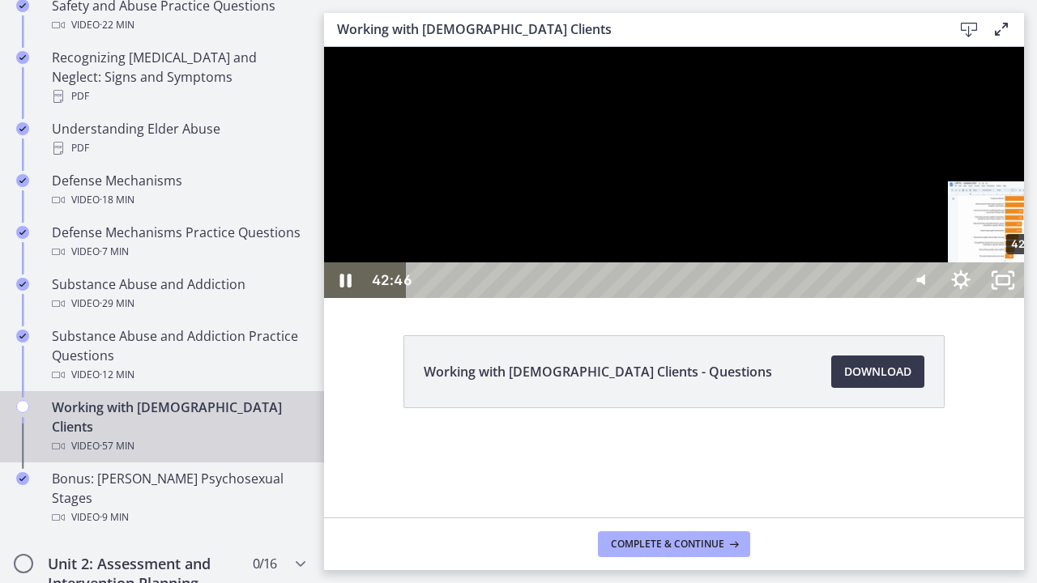
click at [887, 298] on div "42:46" at bounding box center [654, 280] width 466 height 36
click at [887, 298] on div "44:39" at bounding box center [654, 280] width 466 height 36
click at [887, 298] on div "45:30" at bounding box center [654, 280] width 466 height 36
click at [887, 298] on div "46:15" at bounding box center [654, 280] width 466 height 36
click at [887, 298] on div "46:42" at bounding box center [654, 280] width 466 height 36
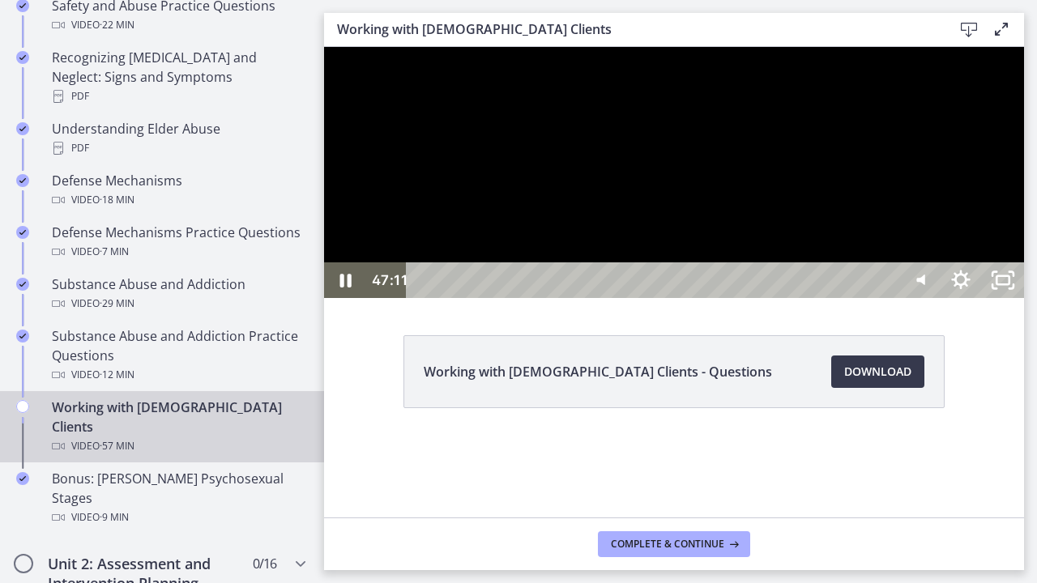
click at [834, 298] on div at bounding box center [674, 172] width 700 height 251
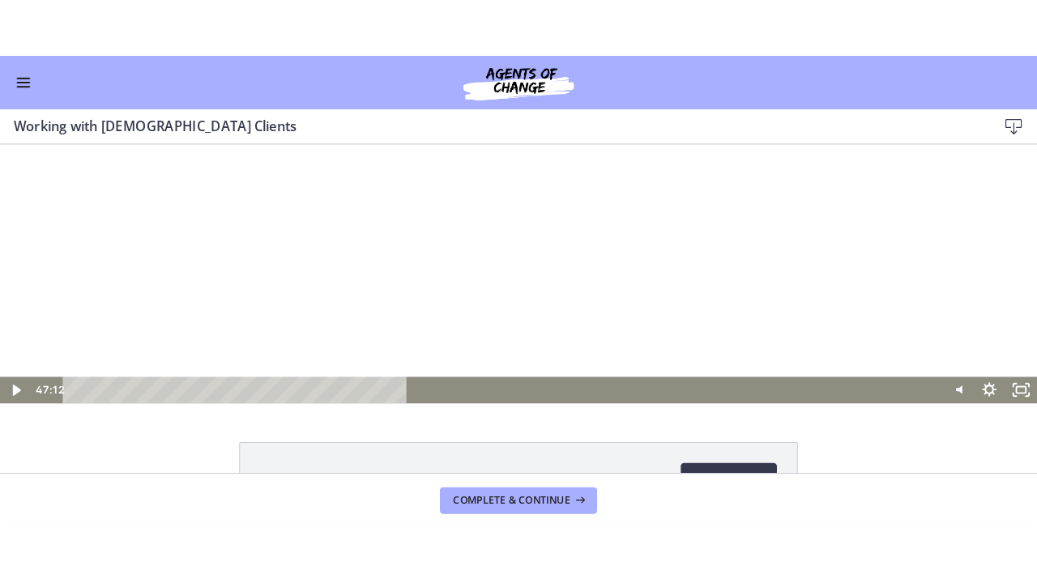
scroll to position [846, 0]
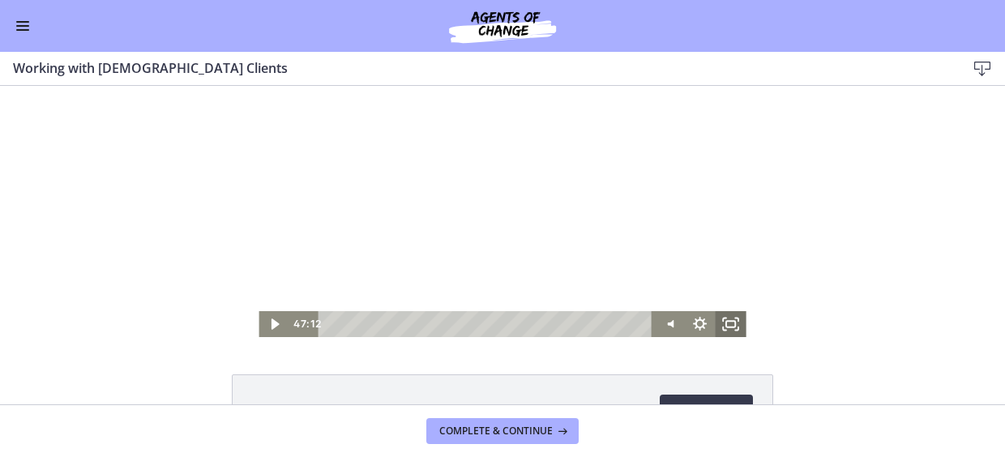
click at [724, 331] on icon "Fullscreen" at bounding box center [730, 324] width 31 height 26
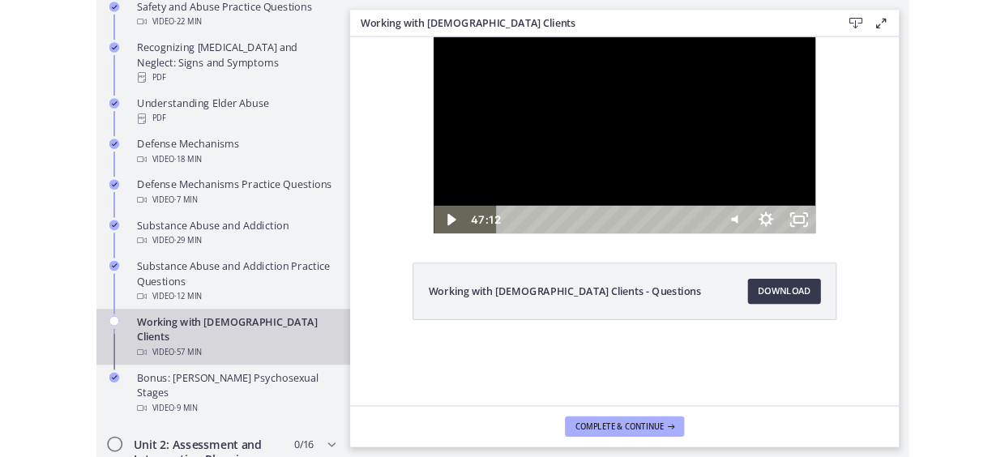
scroll to position [850, 0]
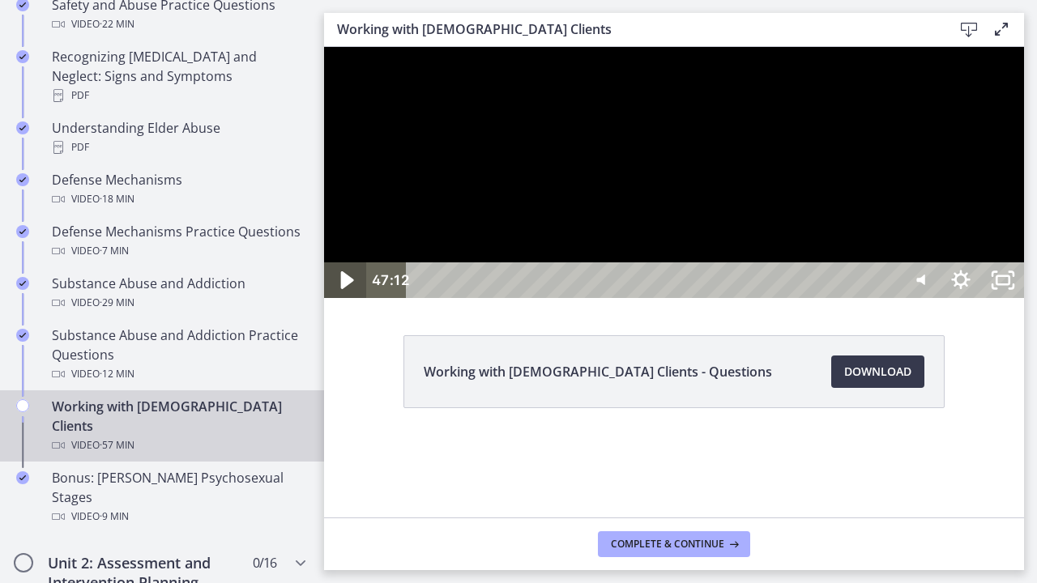
click at [345, 289] on icon "Play Video" at bounding box center [347, 280] width 13 height 18
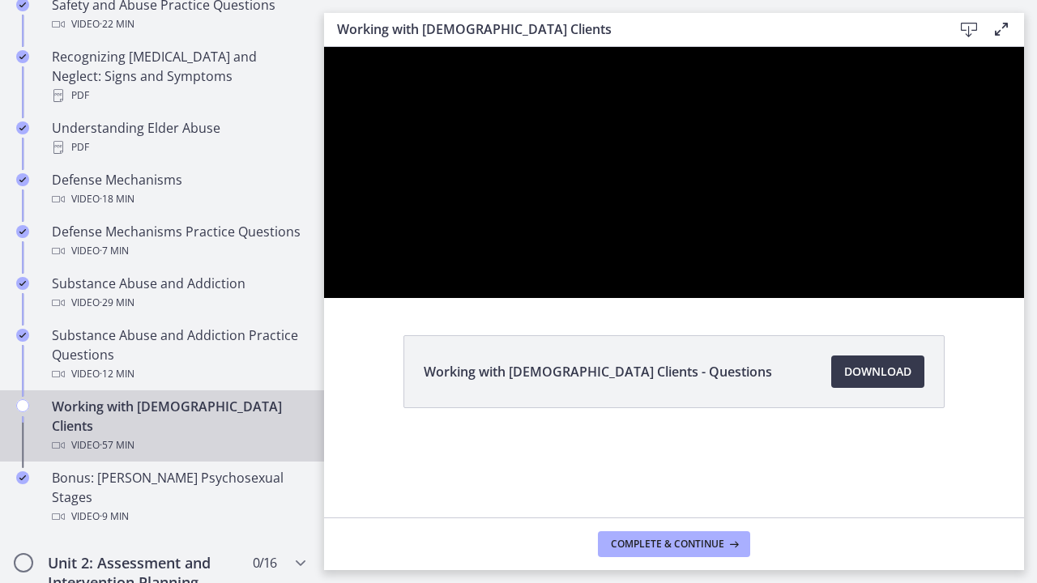
click at [784, 298] on div at bounding box center [674, 172] width 700 height 251
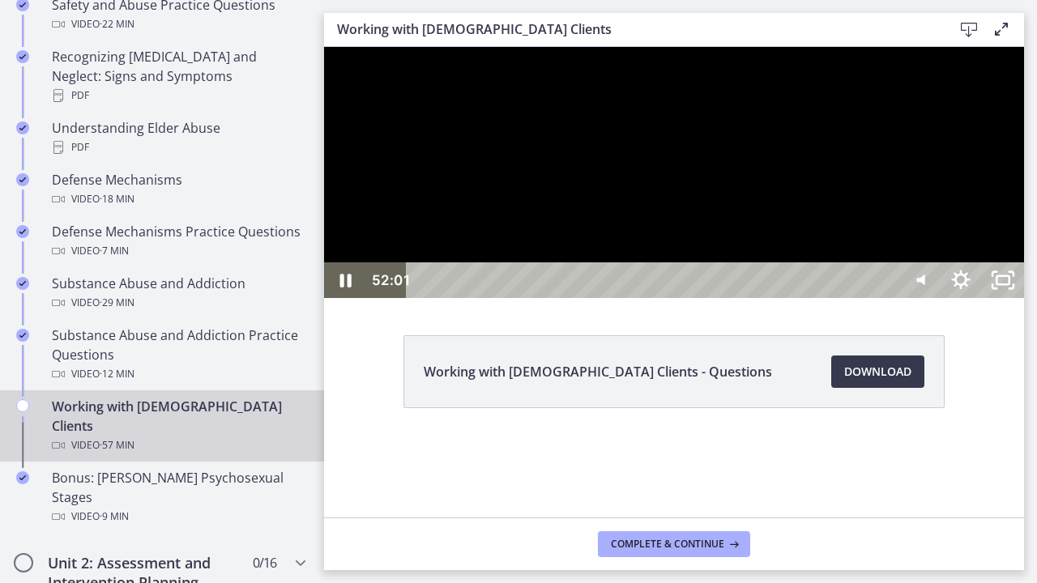
click at [887, 298] on div "52:01" at bounding box center [654, 280] width 466 height 36
click at [887, 298] on div "52:21" at bounding box center [654, 280] width 466 height 36
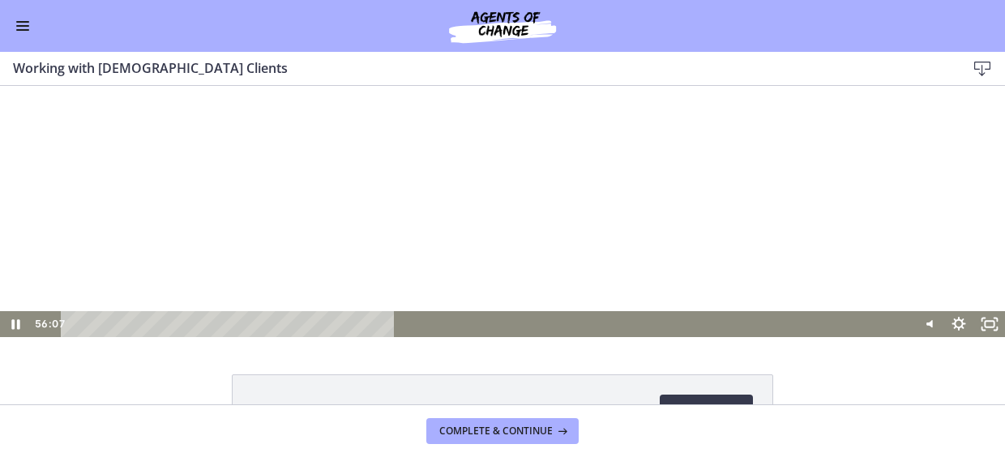
scroll to position [846, 0]
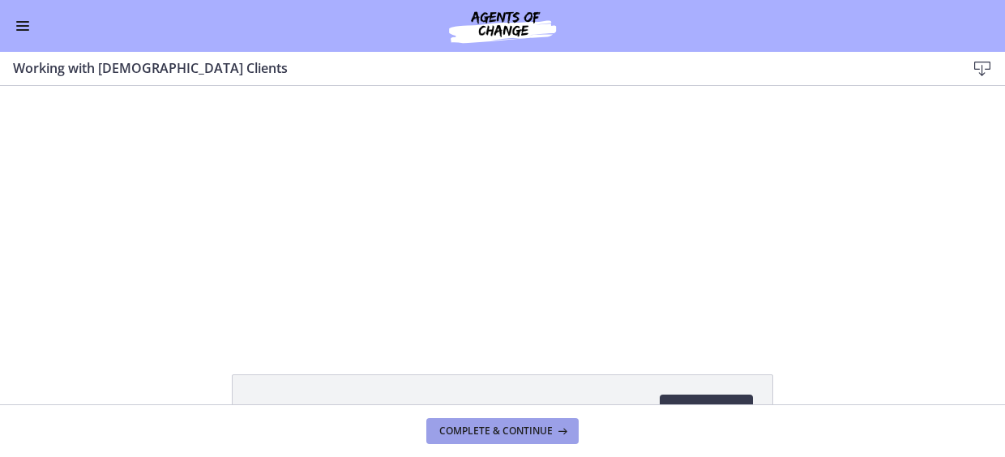
click at [502, 433] on span "Complete & continue" at bounding box center [495, 431] width 113 height 13
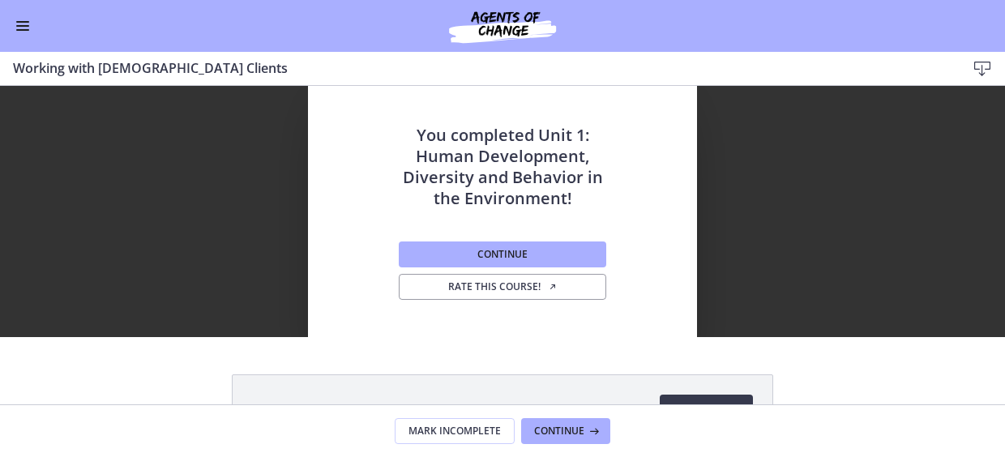
scroll to position [846, 0]
click at [23, 18] on button "Enable menu" at bounding box center [22, 25] width 19 height 19
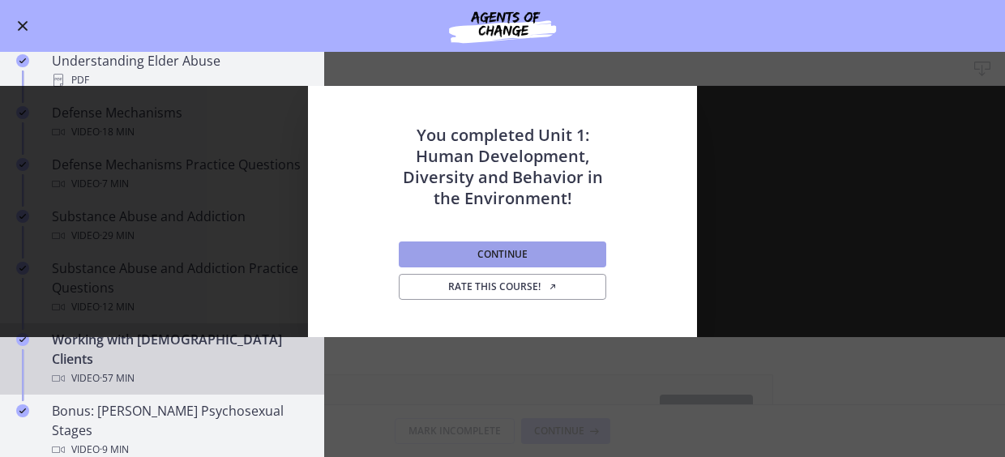
click at [510, 245] on button "Continue" at bounding box center [502, 254] width 207 height 26
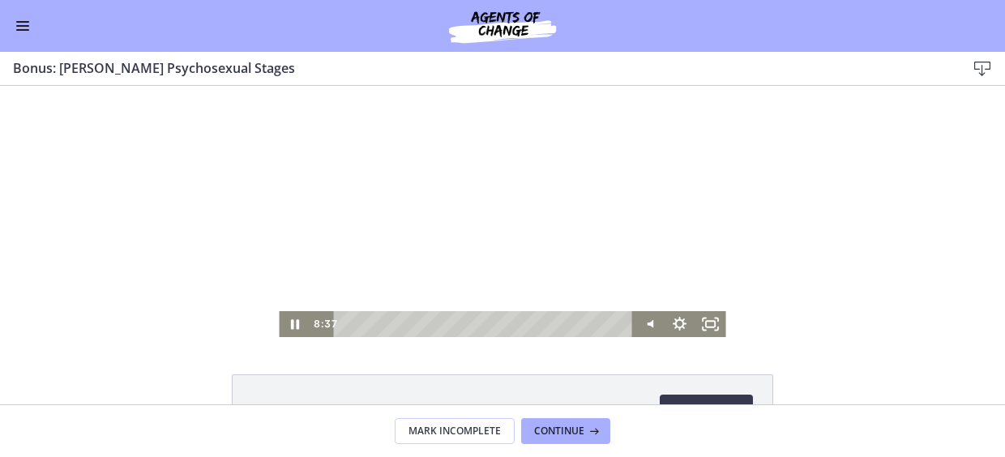
click at [443, 221] on div at bounding box center [502, 211] width 446 height 251
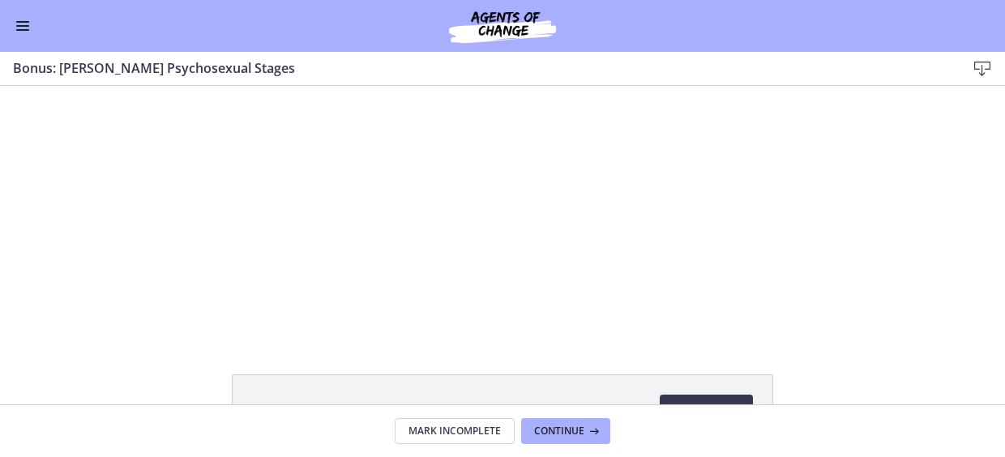
click at [23, 24] on button "Enable menu" at bounding box center [22, 25] width 19 height 19
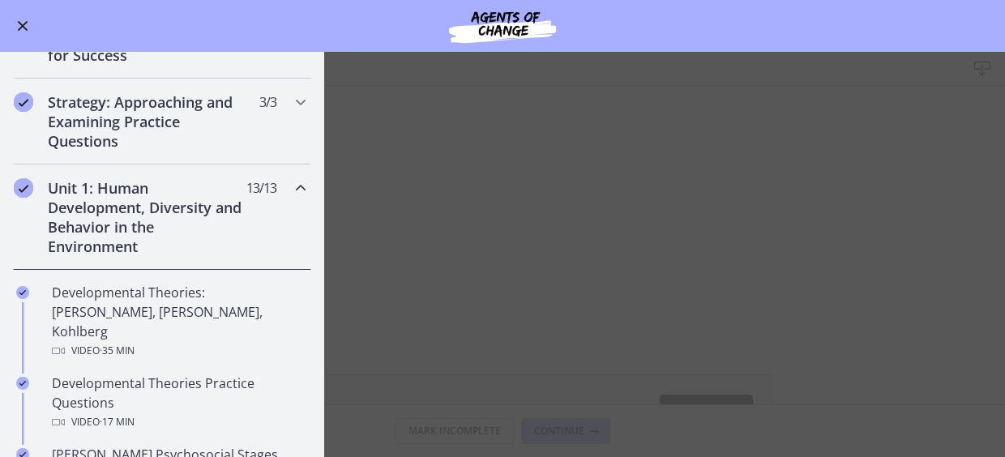
scroll to position [220, 0]
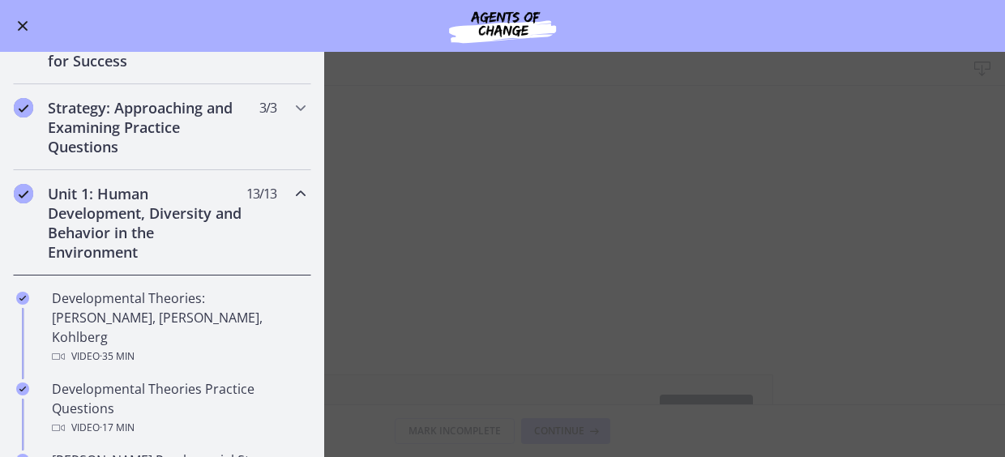
click at [292, 189] on icon "Chapters" at bounding box center [300, 193] width 19 height 19
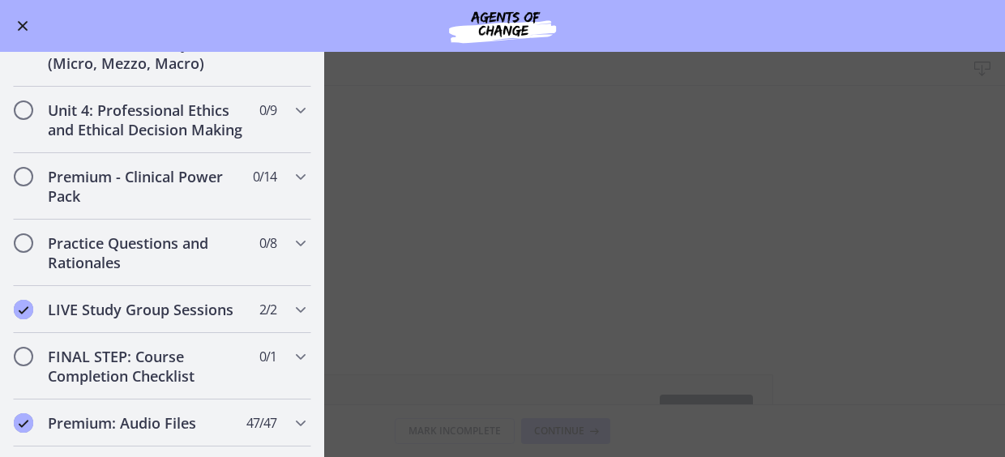
scroll to position [545, 0]
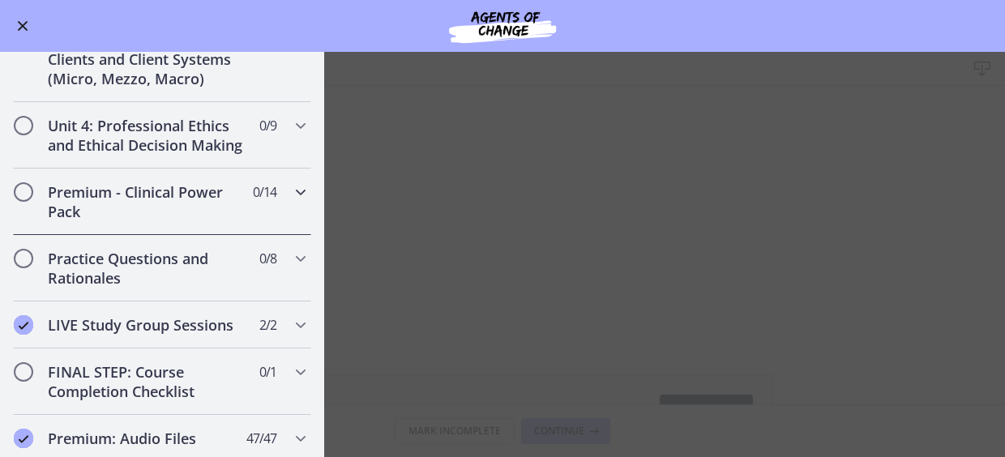
click at [291, 202] on icon "Chapters" at bounding box center [300, 191] width 19 height 19
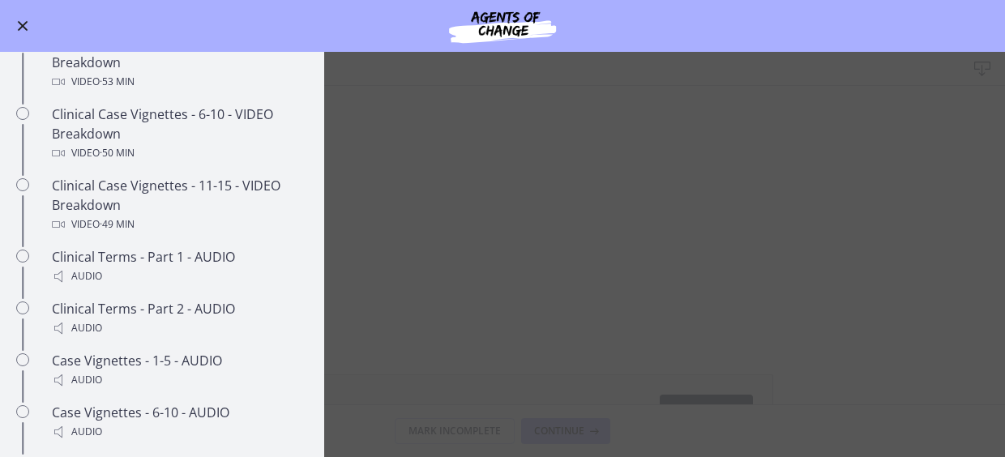
scroll to position [1096, 0]
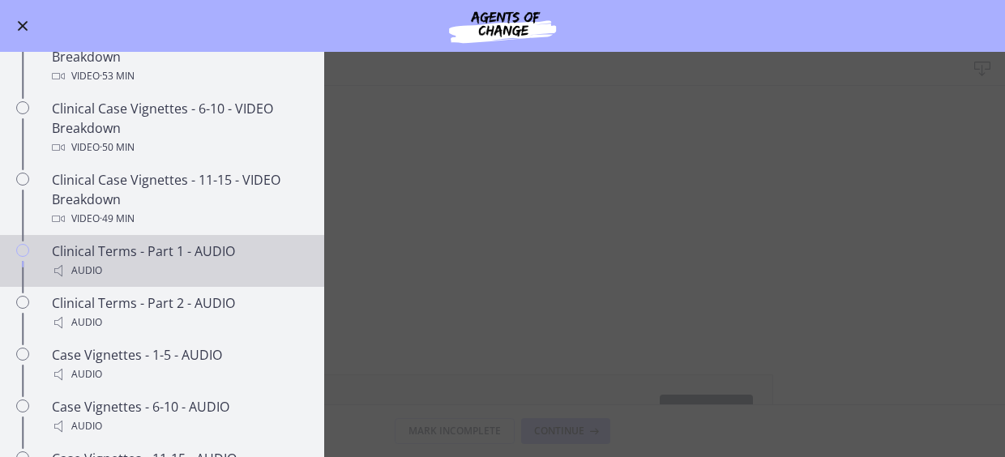
click at [164, 274] on div "Clinical Terms - Part 1 - AUDIO Audio" at bounding box center [178, 260] width 253 height 39
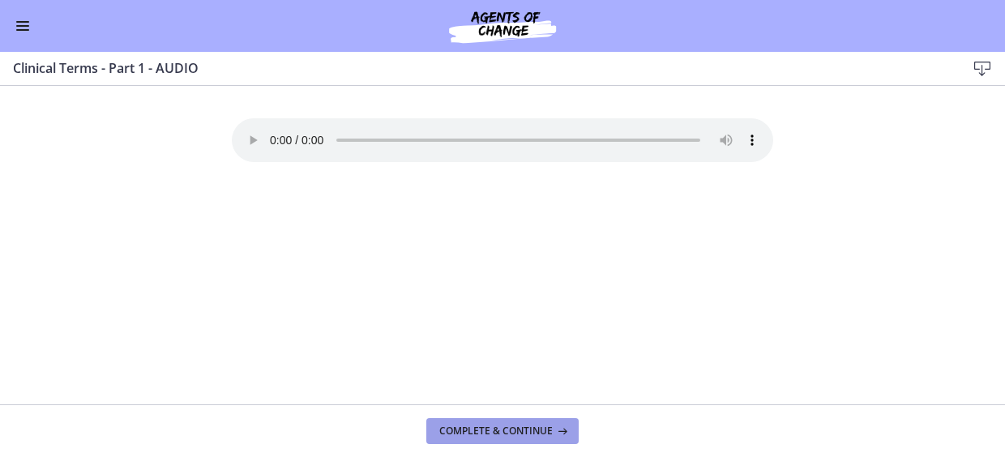
click at [535, 419] on button "Complete & continue" at bounding box center [502, 431] width 152 height 26
click at [531, 425] on span "Complete & continue" at bounding box center [495, 431] width 113 height 13
click at [530, 425] on span "Complete & continue" at bounding box center [495, 431] width 113 height 13
click at [528, 429] on span "Complete & continue" at bounding box center [495, 431] width 113 height 13
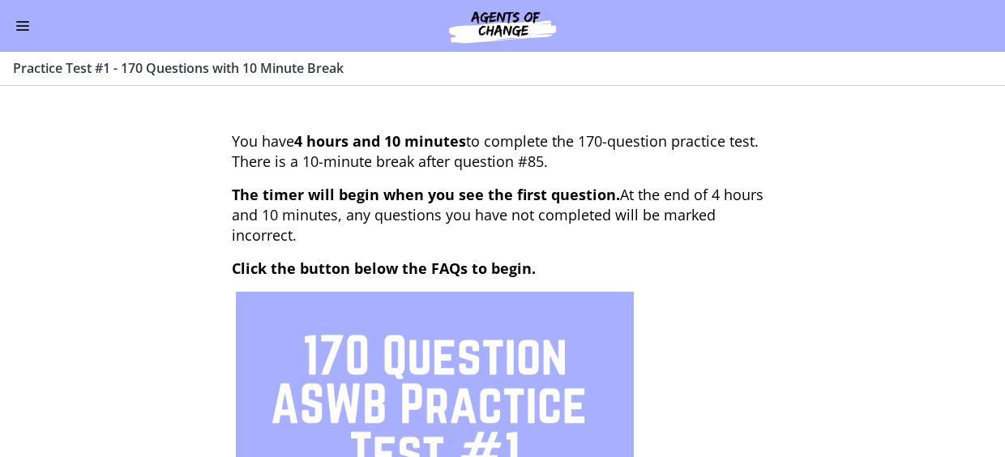
click at [23, 23] on button "Enable menu" at bounding box center [22, 25] width 19 height 19
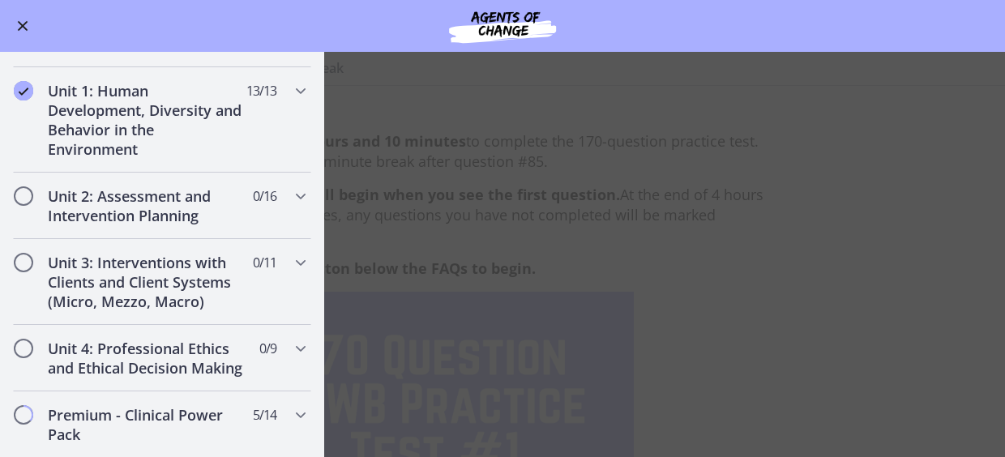
scroll to position [331, 0]
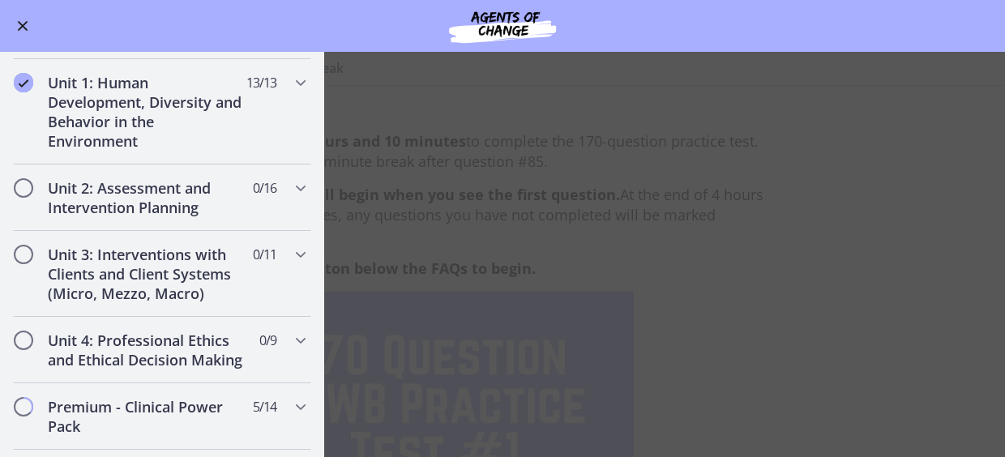
drag, startPoint x: 324, startPoint y: 187, endPoint x: 326, endPoint y: 210, distance: 22.7
click at [326, 210] on main "Practice Test #1 - 170 Questions with 10 Minute Break Enable fullscreen You hav…" at bounding box center [502, 254] width 1005 height 405
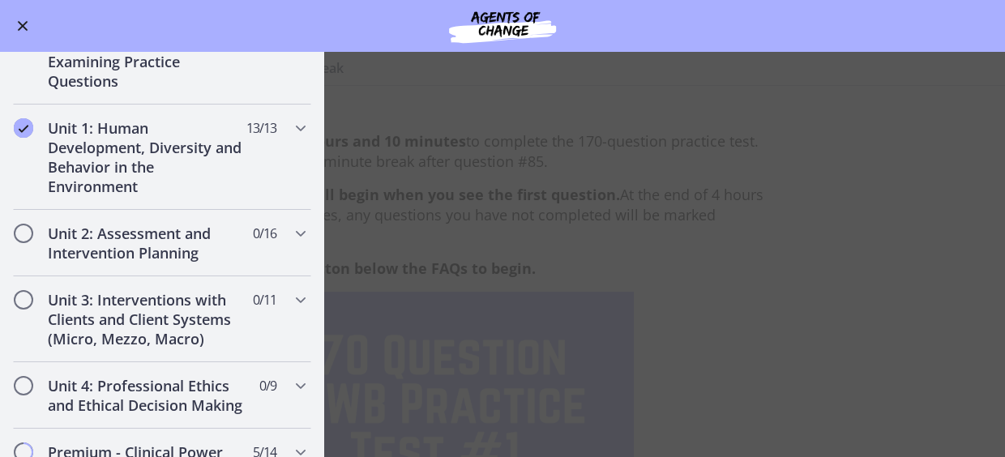
scroll to position [264, 0]
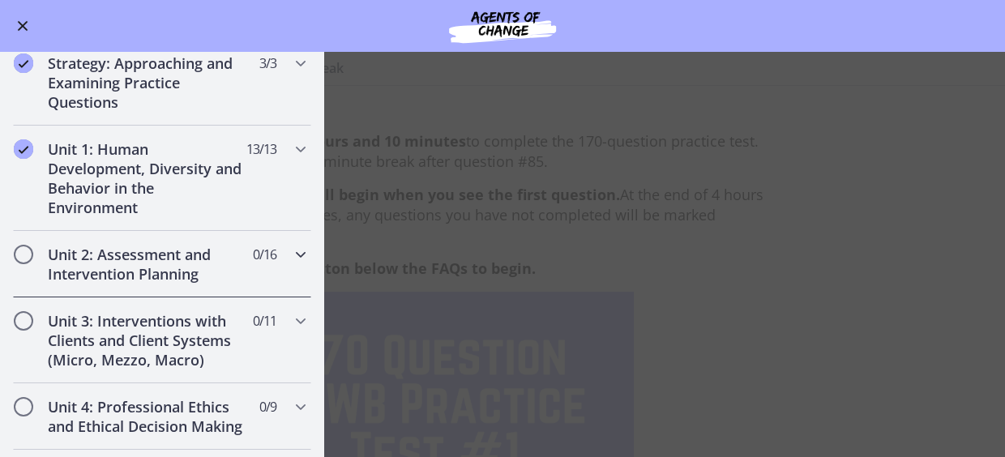
click at [291, 250] on icon "Chapters" at bounding box center [300, 254] width 19 height 19
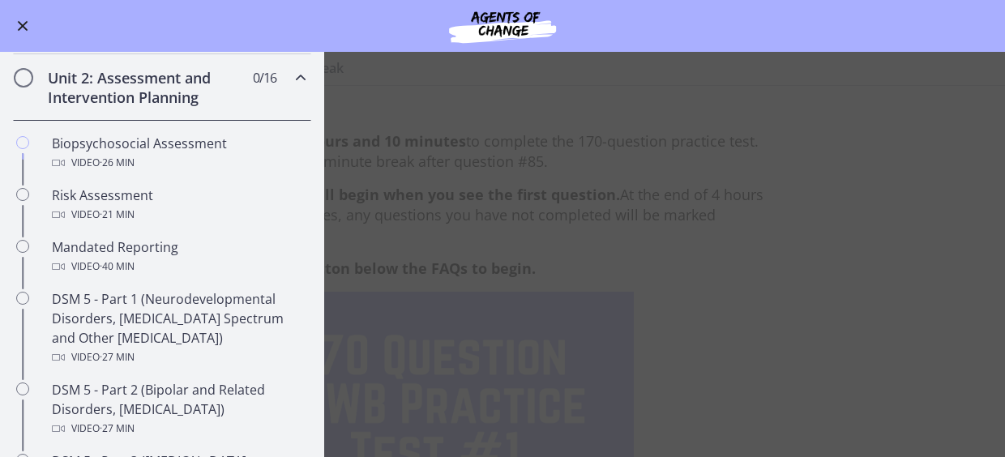
scroll to position [481, 0]
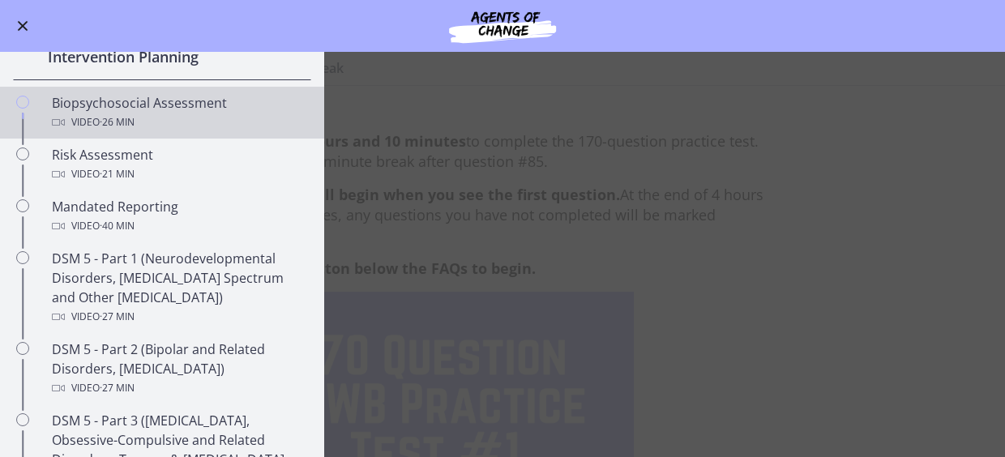
click at [201, 121] on div "Video · 26 min" at bounding box center [178, 122] width 253 height 19
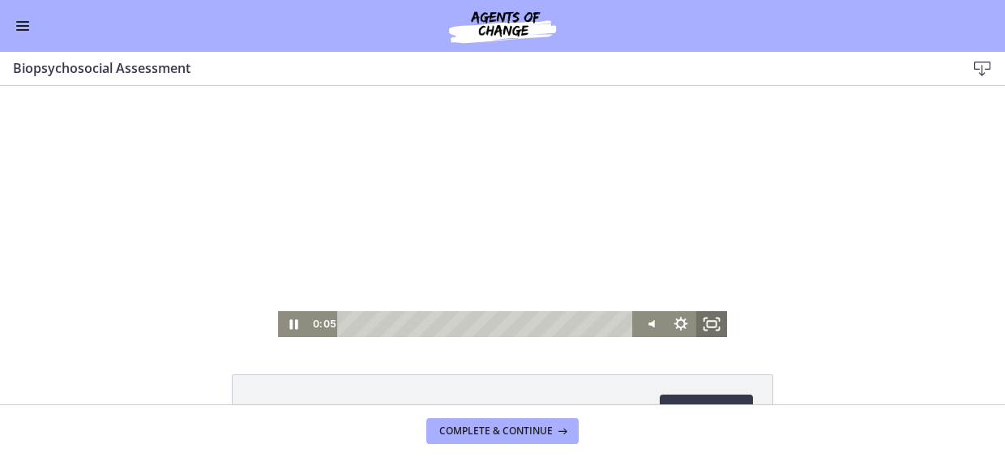
click at [707, 327] on rect "Fullscreen" at bounding box center [710, 324] width 9 height 6
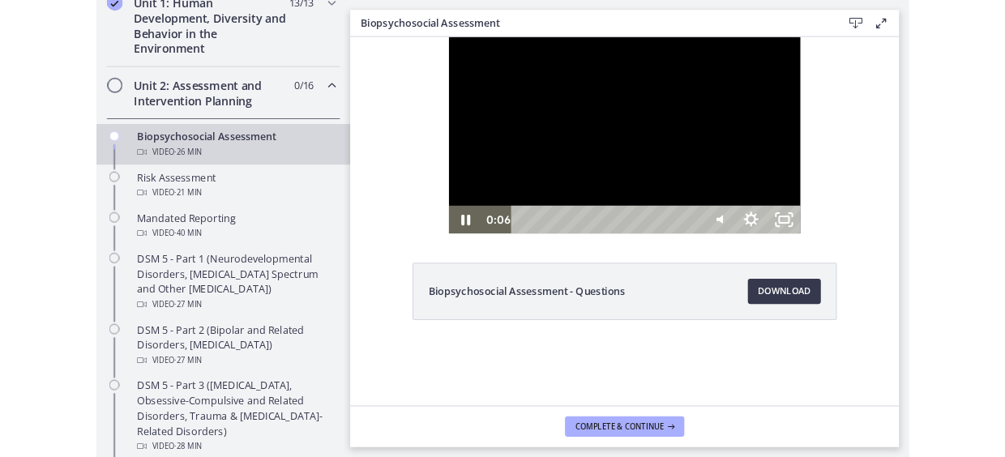
scroll to position [485, 0]
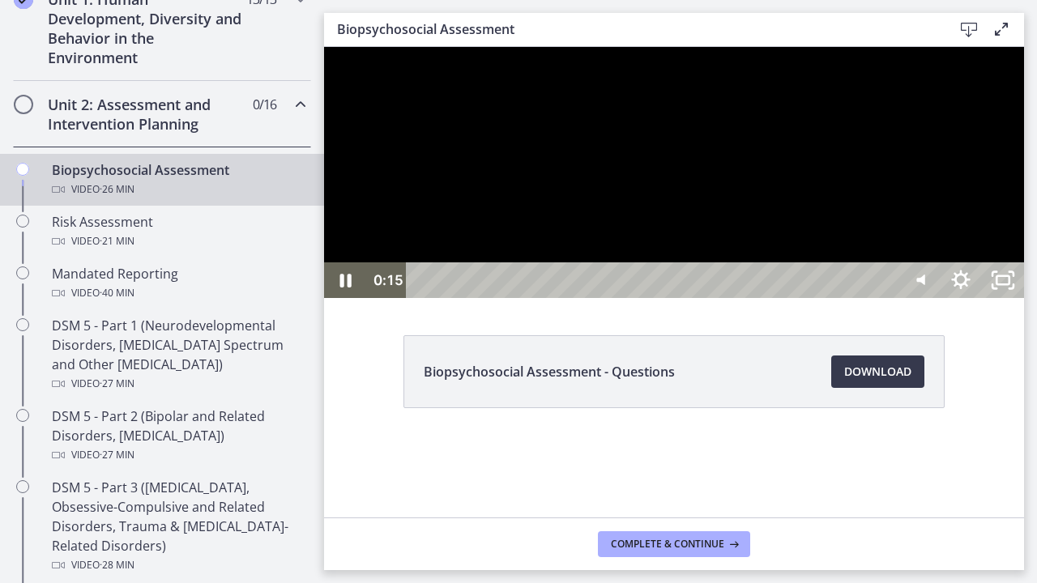
click at [1004, 298] on div at bounding box center [674, 172] width 700 height 251
click at [970, 289] on icon "Show settings menu" at bounding box center [960, 280] width 19 height 19
click at [961, 227] on span "Speed" at bounding box center [934, 209] width 53 height 36
click at [1004, 121] on label "1.25x" at bounding box center [961, 101] width 126 height 37
click at [964, 298] on div at bounding box center [674, 172] width 700 height 251
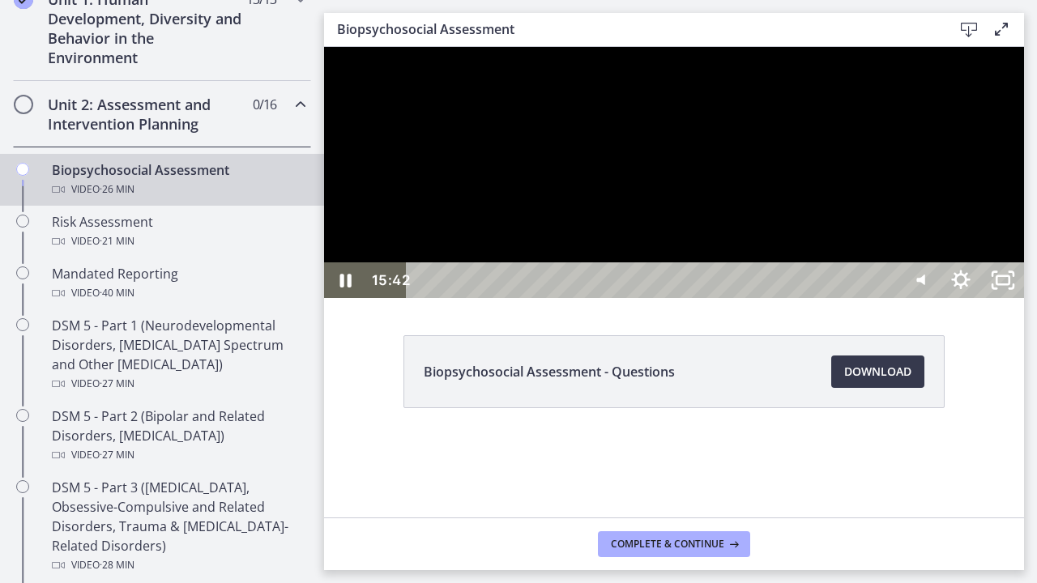
click at [605, 298] on div at bounding box center [674, 172] width 700 height 251
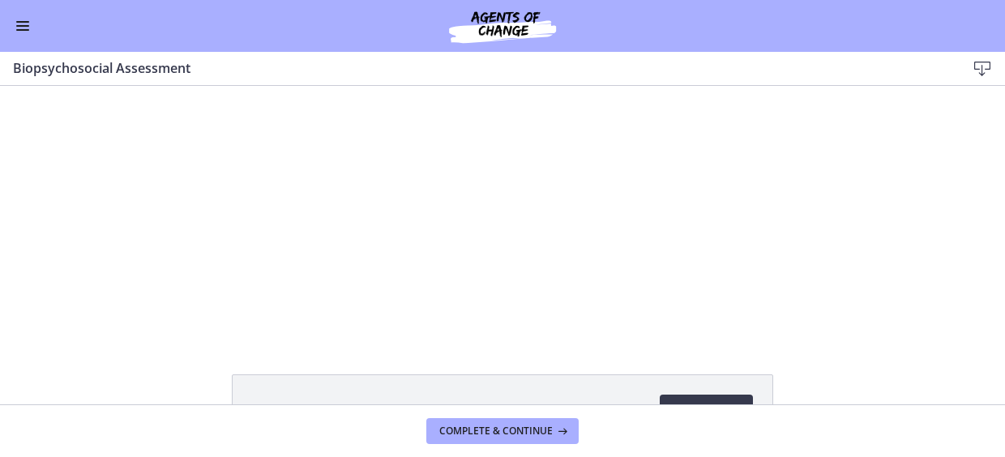
scroll to position [481, 0]
click at [19, 25] on span "Enable menu" at bounding box center [22, 26] width 13 height 2
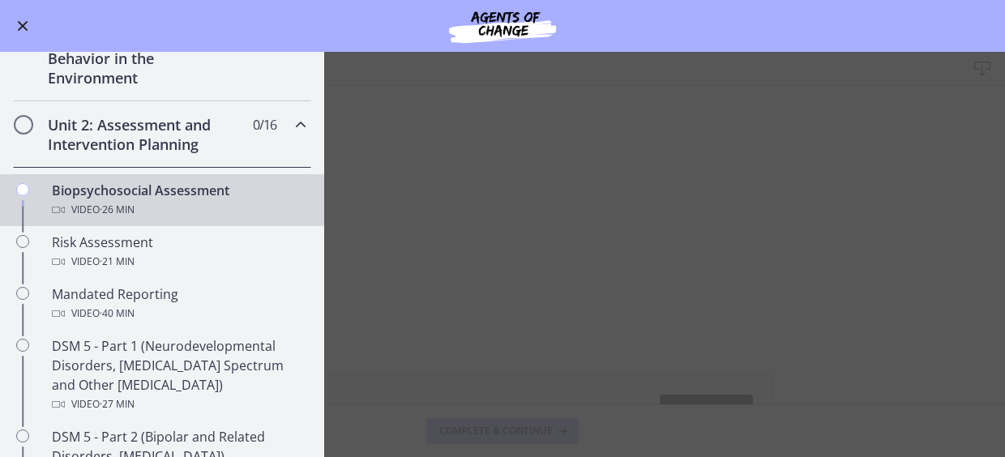
scroll to position [391, 0]
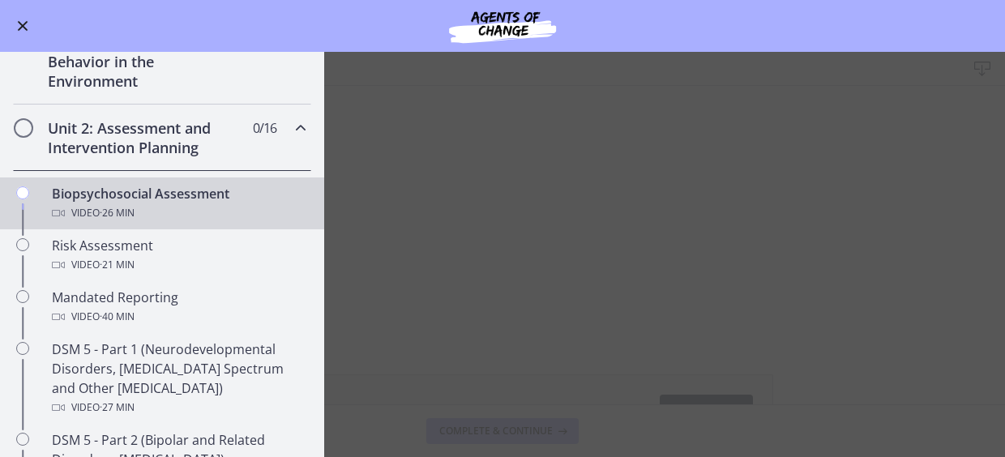
click at [291, 132] on icon "Chapters" at bounding box center [300, 127] width 19 height 19
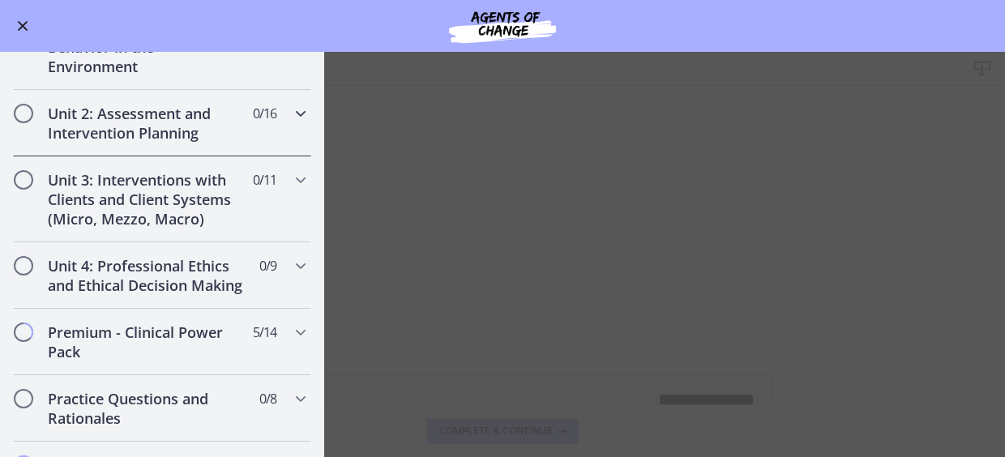
scroll to position [408, 0]
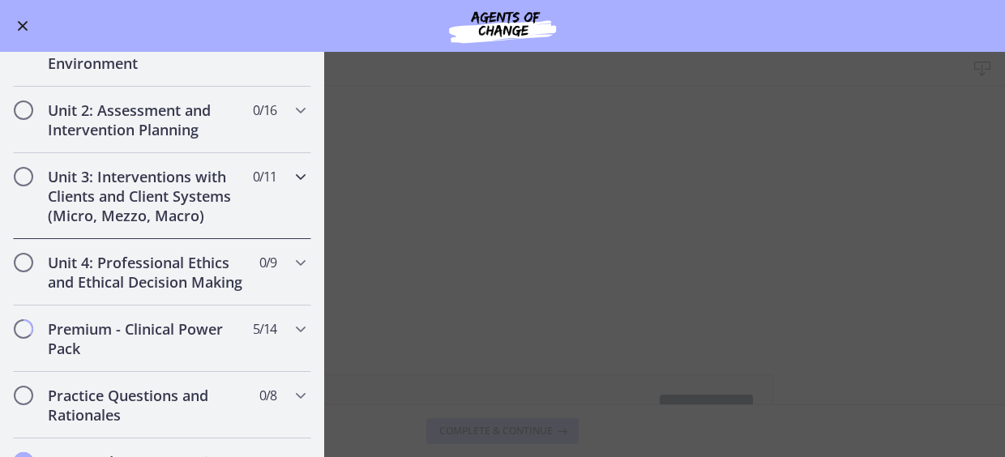
click at [291, 179] on icon "Chapters" at bounding box center [300, 176] width 19 height 19
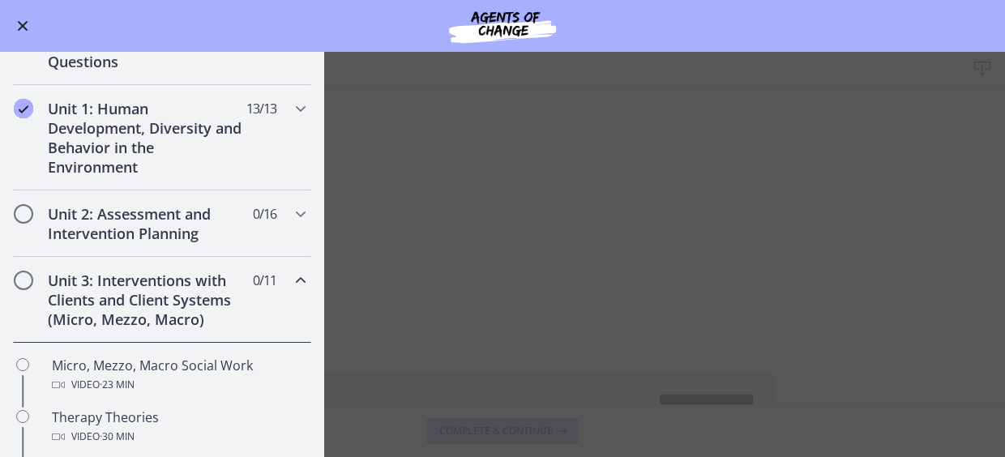
scroll to position [307, 0]
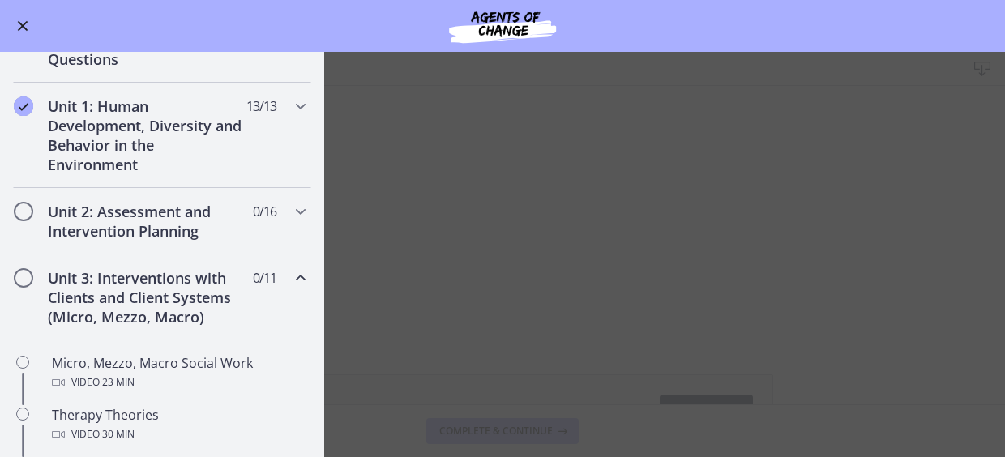
click at [291, 283] on icon "Chapters" at bounding box center [300, 277] width 19 height 19
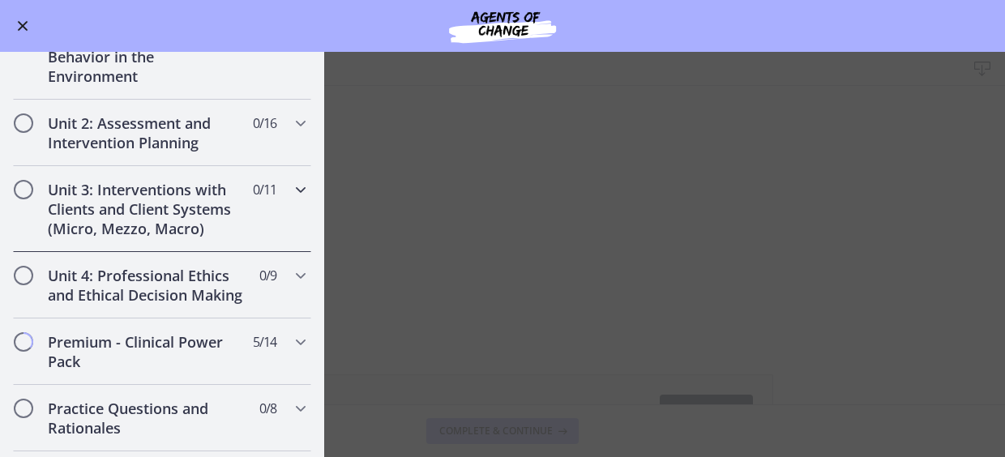
scroll to position [412, 0]
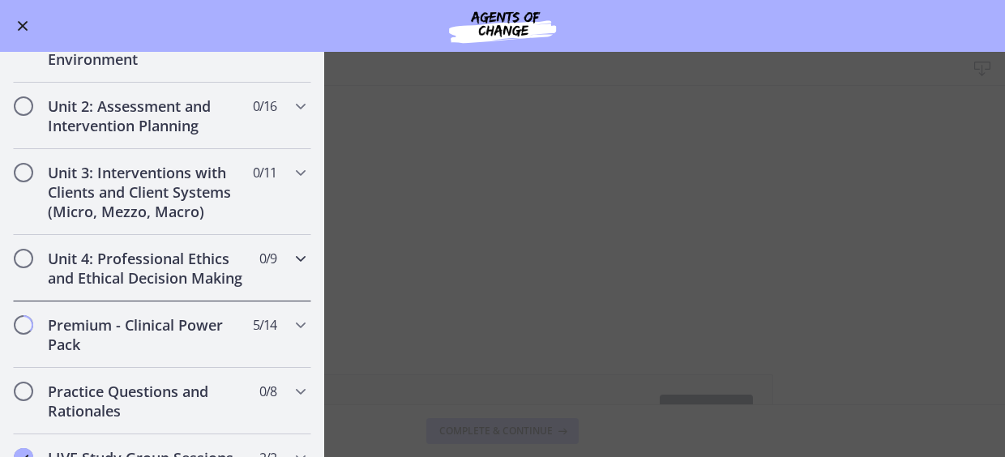
click at [297, 266] on div "Unit 4: Professional Ethics and Ethical Decision Making 0 / 9 Completed" at bounding box center [162, 268] width 298 height 66
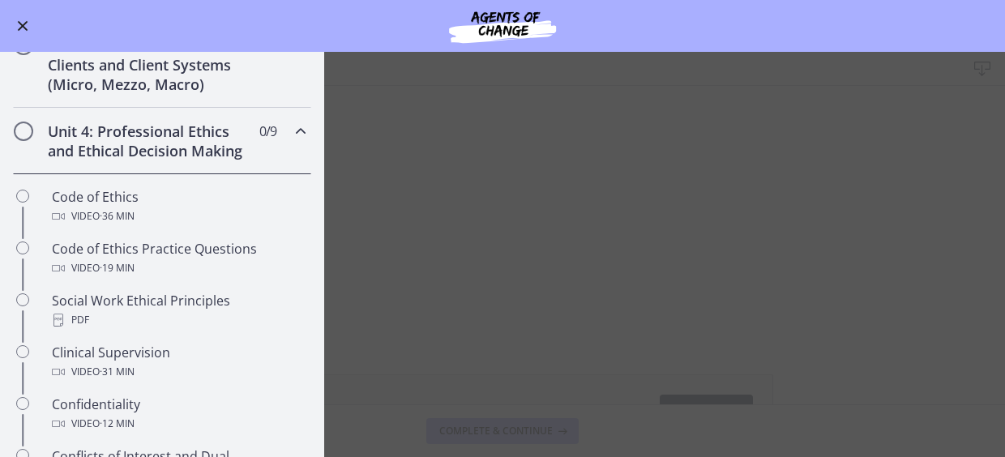
scroll to position [514, 0]
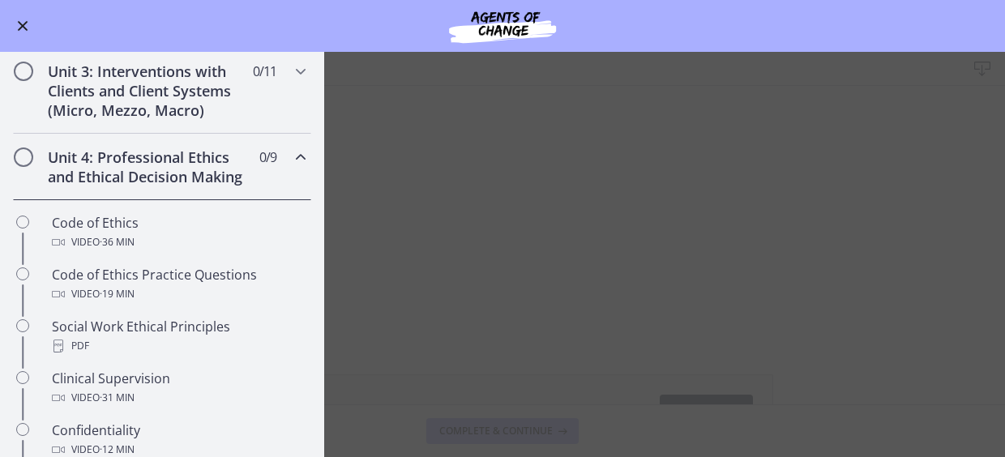
click at [291, 147] on icon "Chapters" at bounding box center [300, 156] width 19 height 19
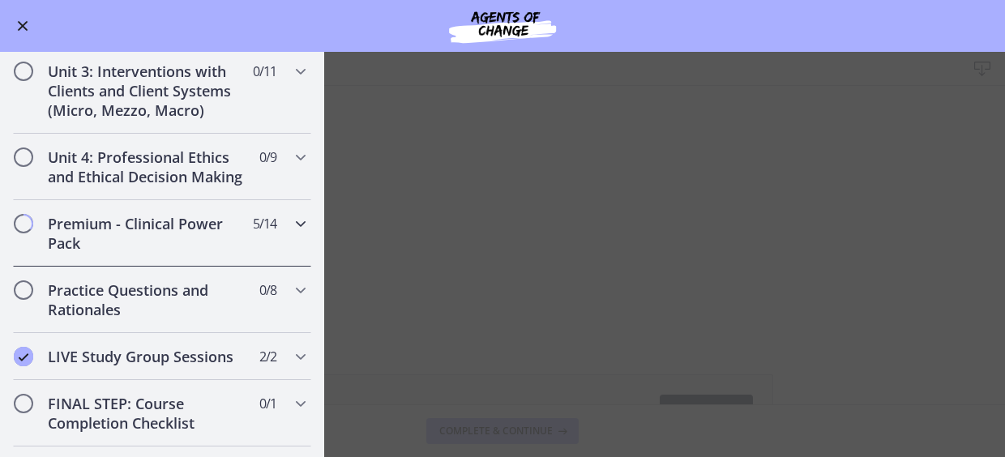
click at [293, 249] on div "Premium - Clinical Power Pack 5 / 14 Completed" at bounding box center [162, 233] width 298 height 66
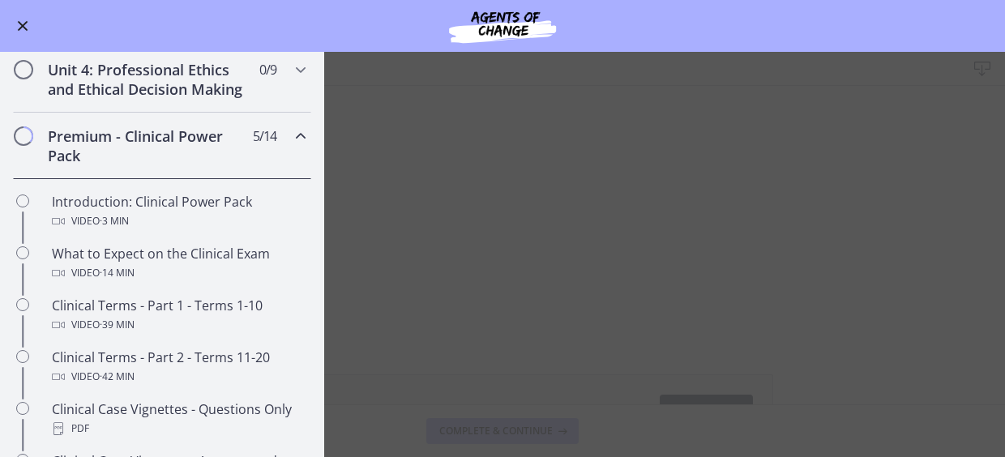
scroll to position [574, 0]
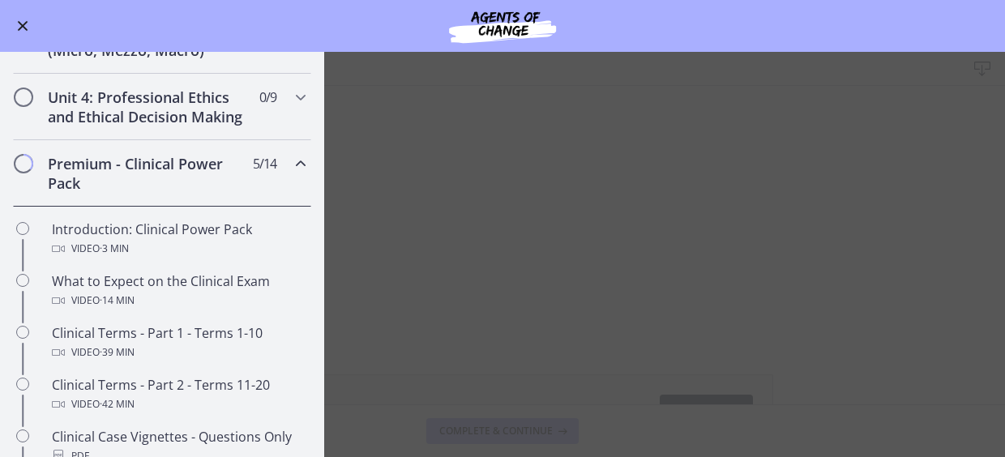
click at [292, 173] on icon "Chapters" at bounding box center [300, 163] width 19 height 19
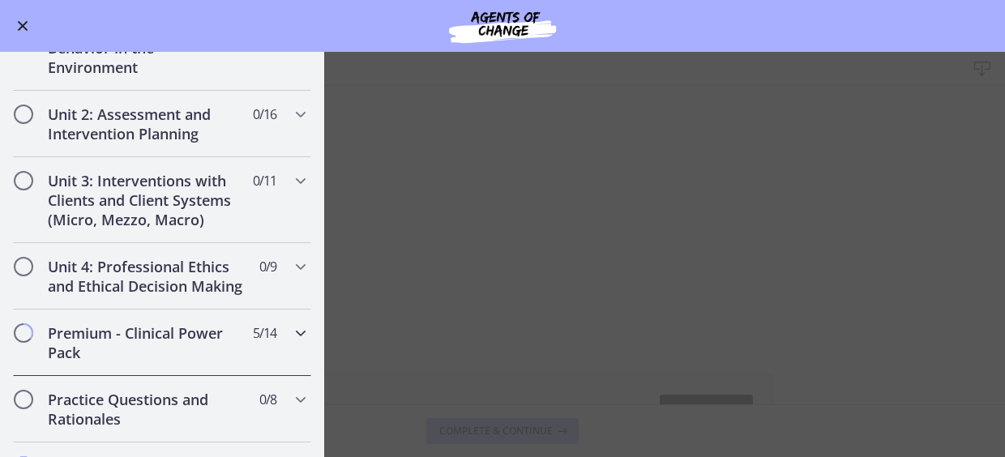
scroll to position [412, 0]
